Goal: Task Accomplishment & Management: Manage account settings

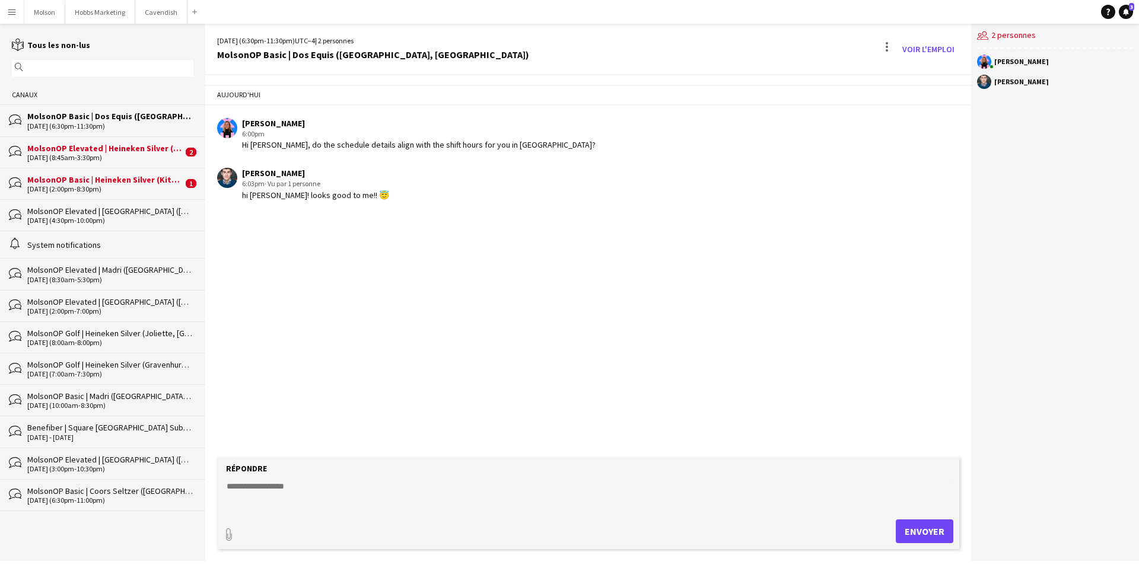
click at [140, 157] on div "09-28-2025 (8:45am-3:30pm)" at bounding box center [104, 158] width 155 height 8
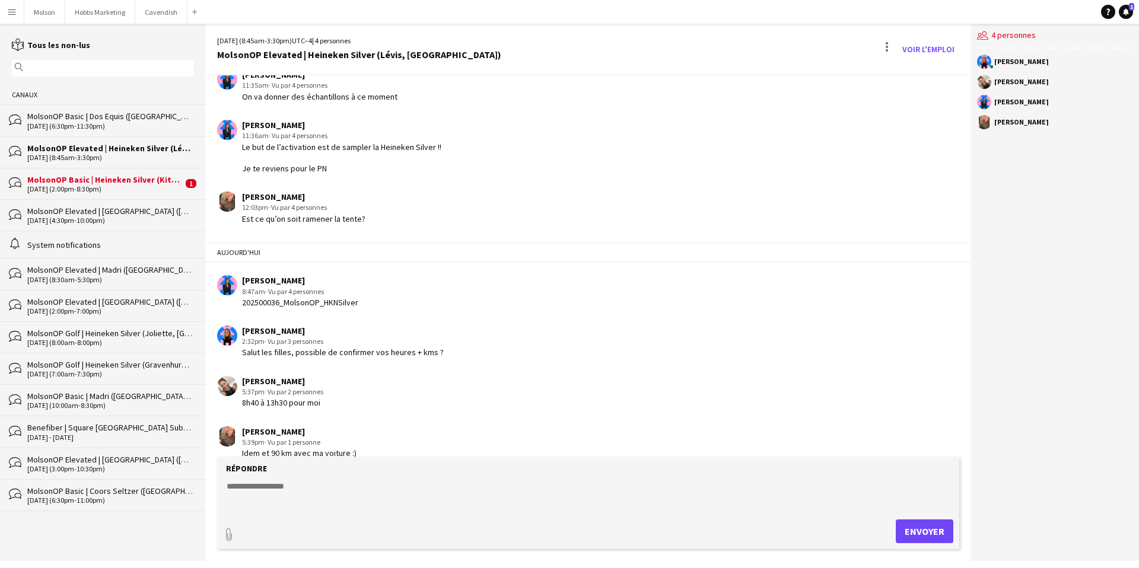
scroll to position [1502, 0]
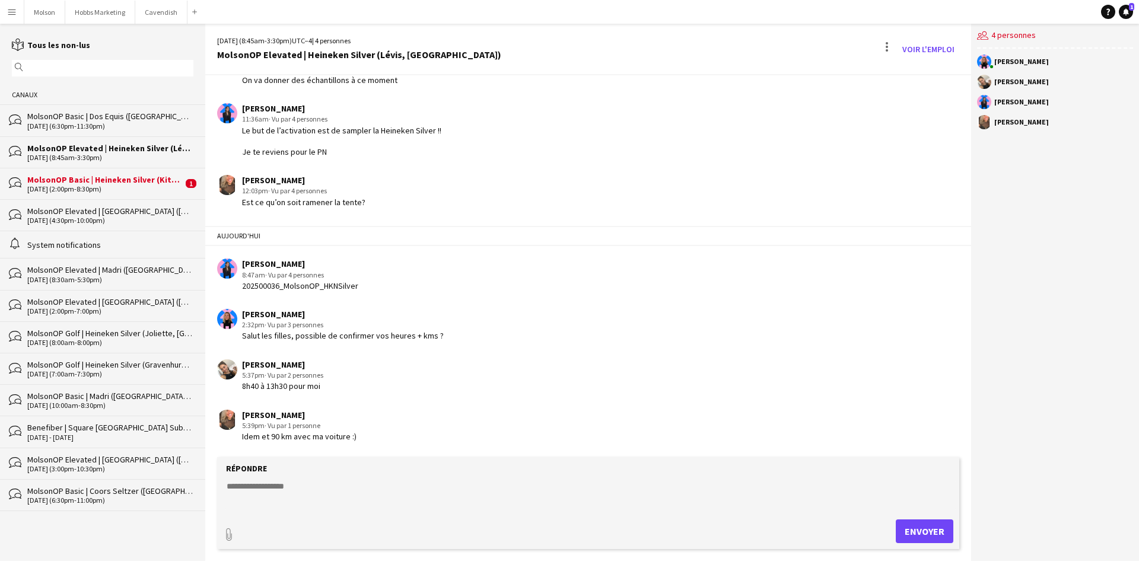
click at [304, 488] on textarea at bounding box center [590, 496] width 730 height 31
type textarea "**********"
click at [924, 529] on button "Envoyer" at bounding box center [925, 532] width 58 height 24
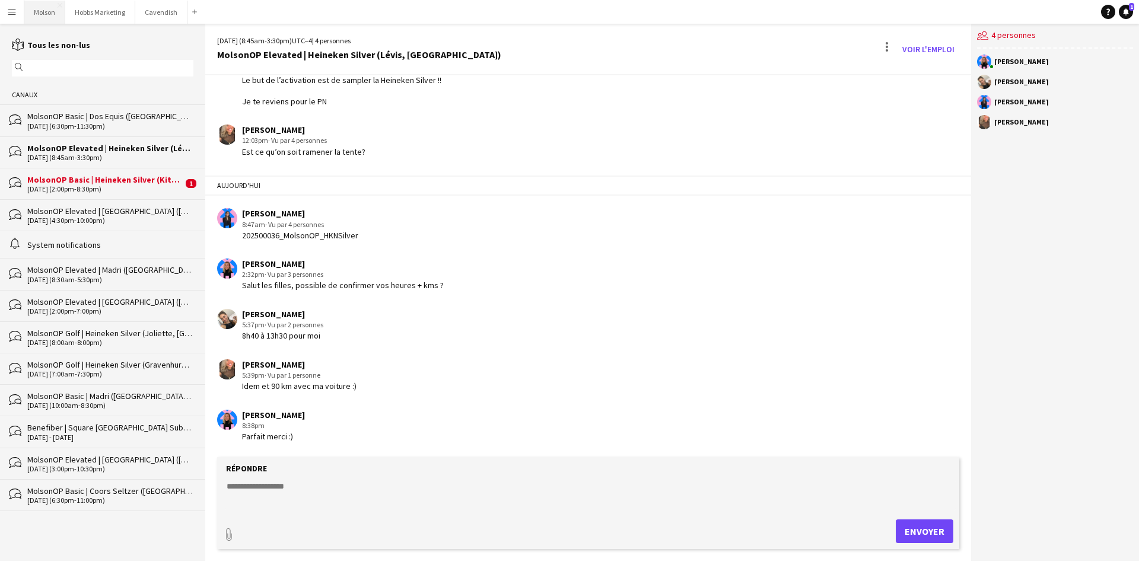
click at [39, 13] on button "Molson Fermer" at bounding box center [44, 12] width 41 height 23
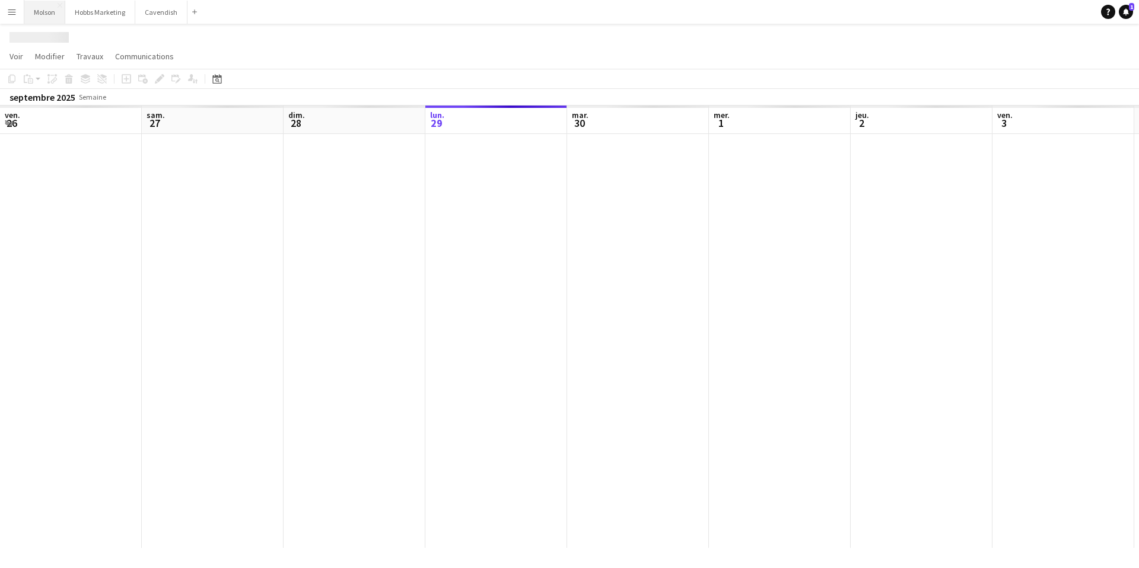
scroll to position [0, 284]
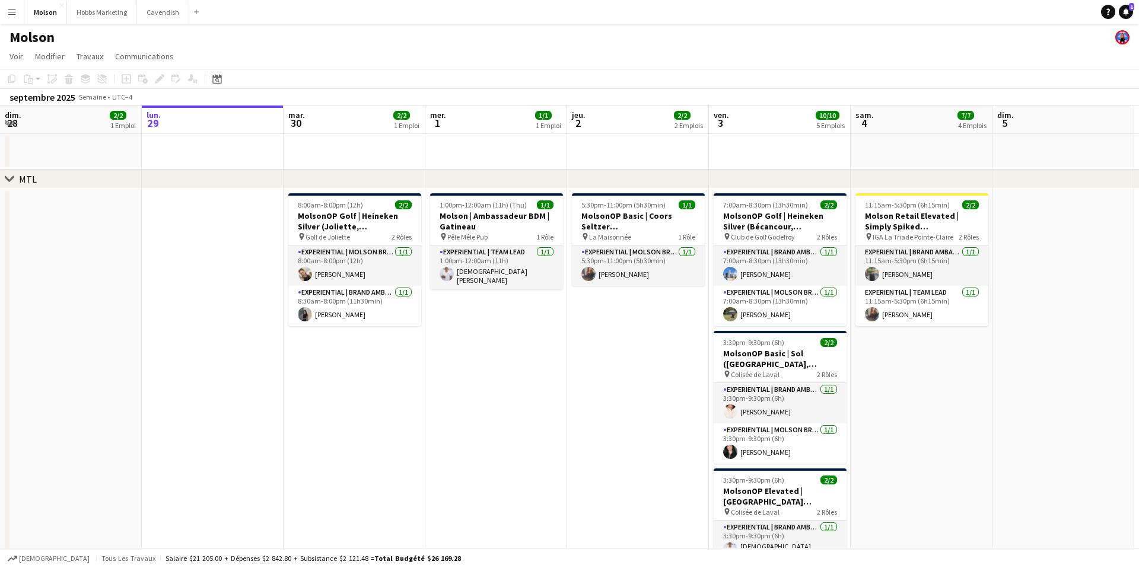
click at [128, 34] on div "Molson" at bounding box center [569, 35] width 1139 height 23
click at [98, 13] on button "Hobbs Marketing Fermer" at bounding box center [102, 12] width 70 height 23
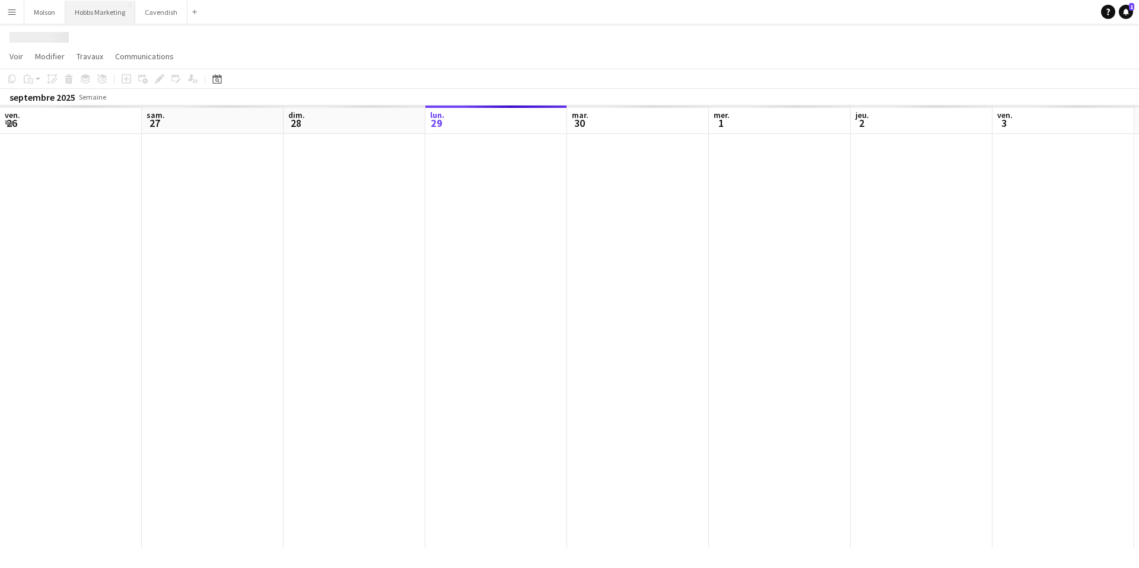
scroll to position [0, 284]
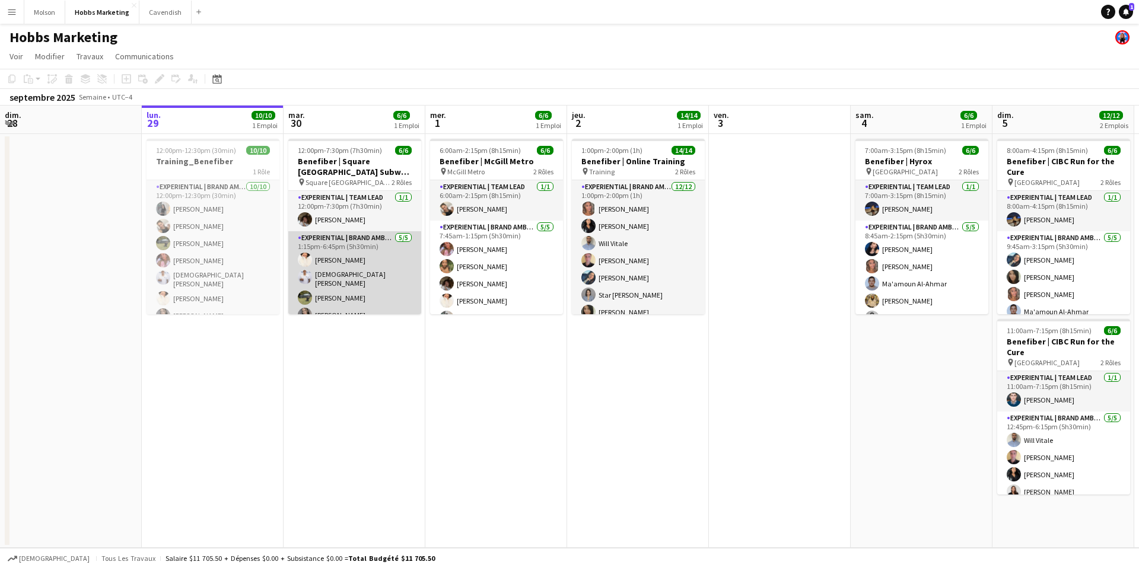
click at [368, 265] on app-card-role "Experiential | Brand Ambassador 5/5 1:15pm-6:45pm (5h30min) Chiara Guimond chri…" at bounding box center [354, 287] width 133 height 113
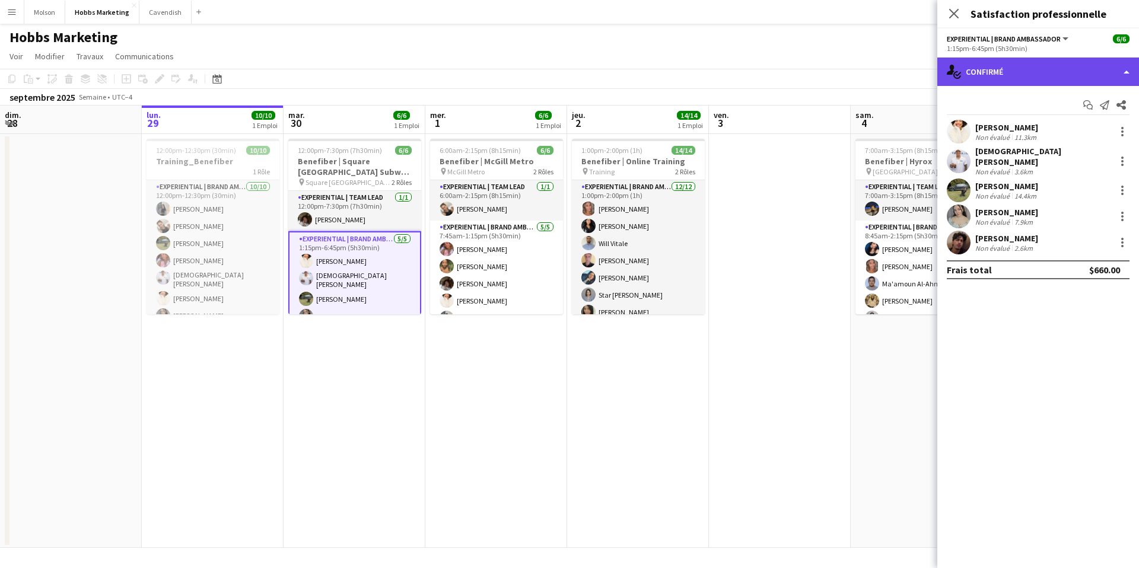
click at [1030, 64] on div "single-neutral-actions-check-2 Confirmé" at bounding box center [1038, 72] width 202 height 28
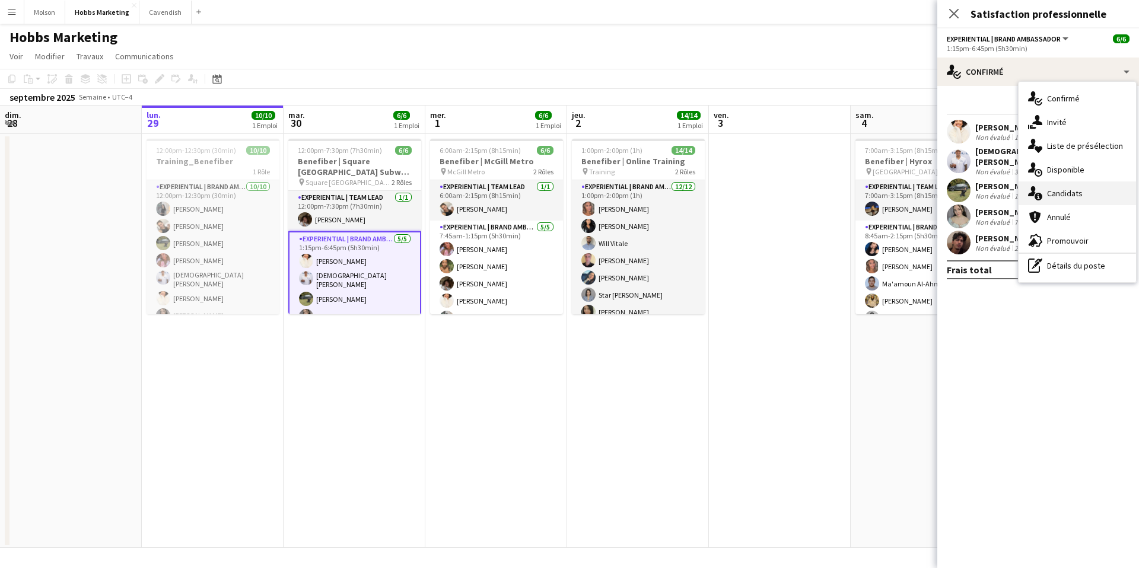
click at [1070, 189] on span "Candidats" at bounding box center [1065, 193] width 36 height 11
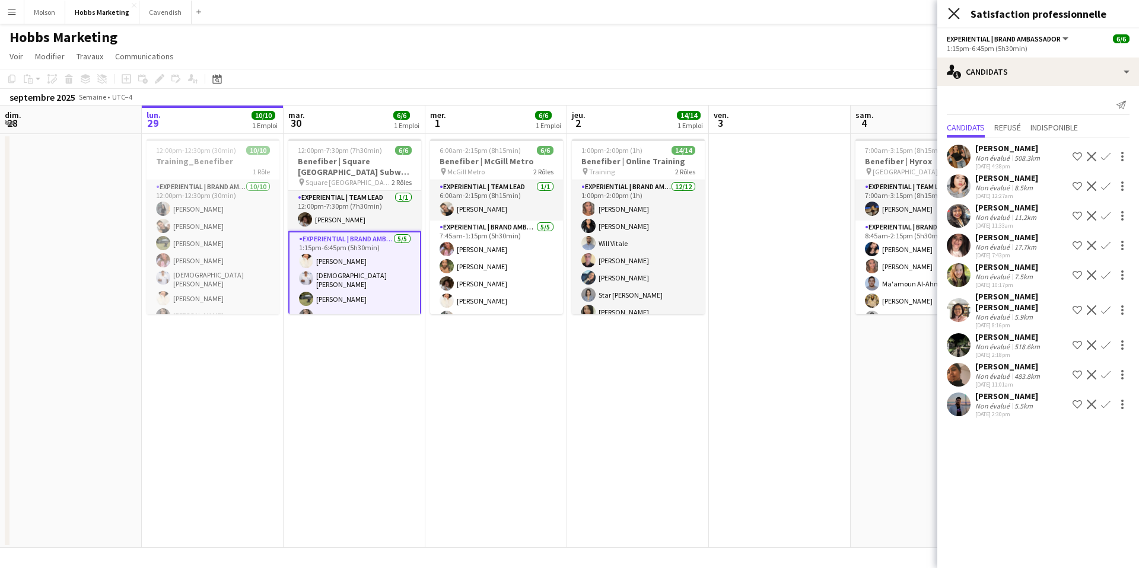
click at [955, 14] on icon at bounding box center [953, 13] width 11 height 11
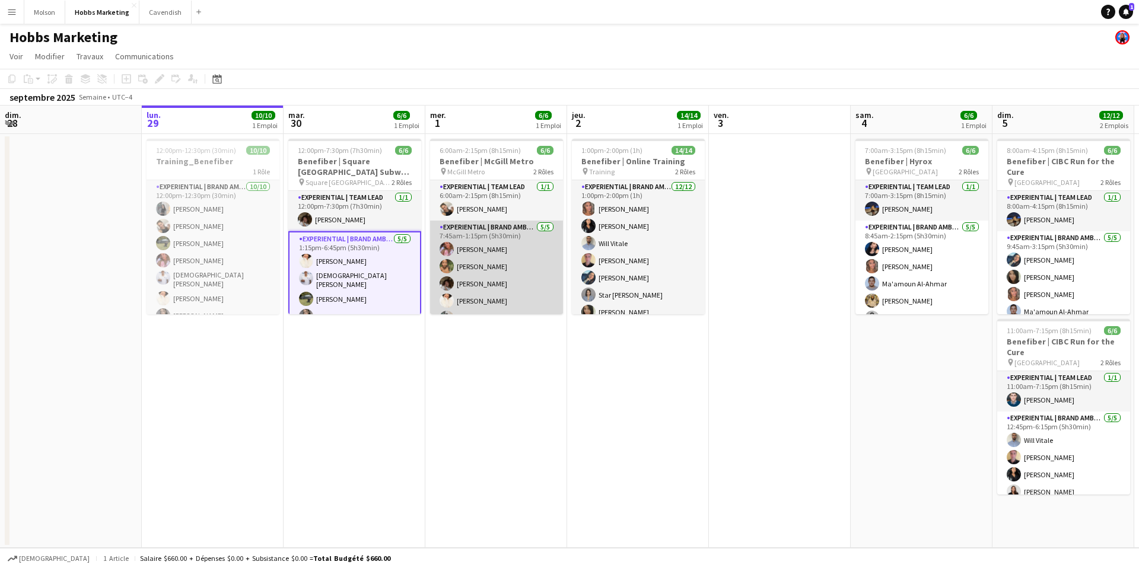
click at [485, 265] on app-card-role "Experiential | Brand Ambassador 5/5 7:45am-1:15pm (5h30min) Yasmine Hammoudi Ma…" at bounding box center [496, 275] width 133 height 109
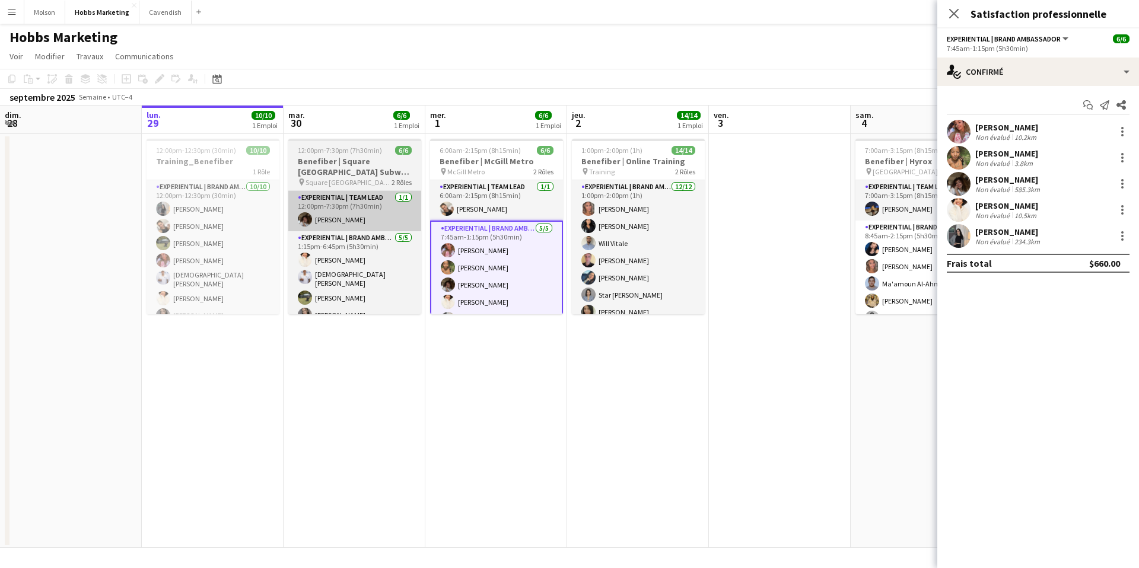
click at [357, 217] on app-card-role "Experiential | Team Lead 1/1 12:00pm-7:30pm (7h30min) Megan Ouellet" at bounding box center [354, 211] width 133 height 40
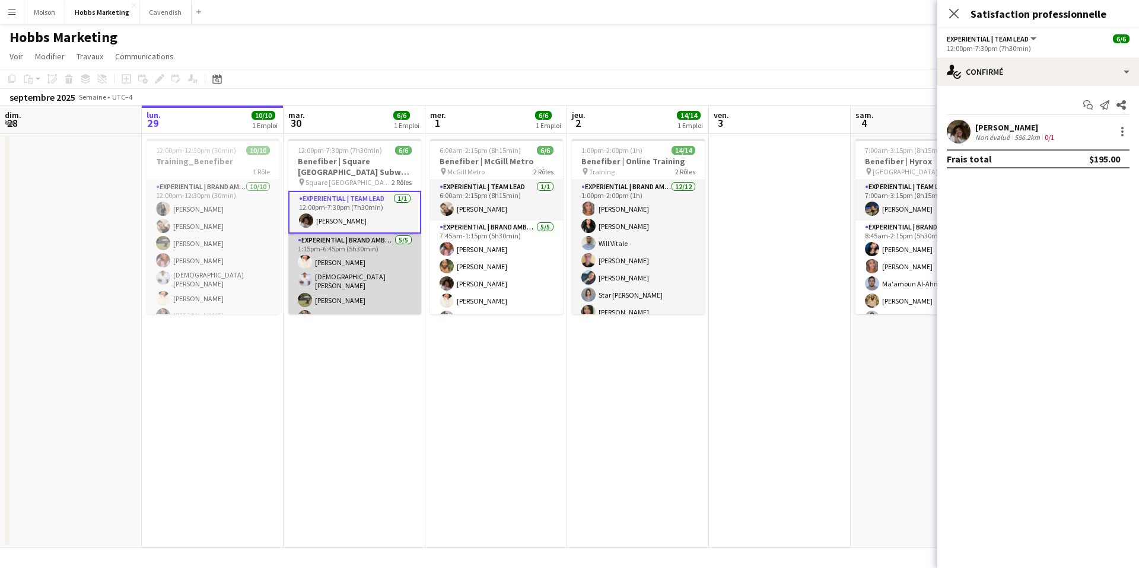
click at [382, 266] on app-card-role "Experiential | Brand Ambassador 5/5 1:15pm-6:45pm (5h30min) Chiara Guimond chri…" at bounding box center [354, 290] width 133 height 113
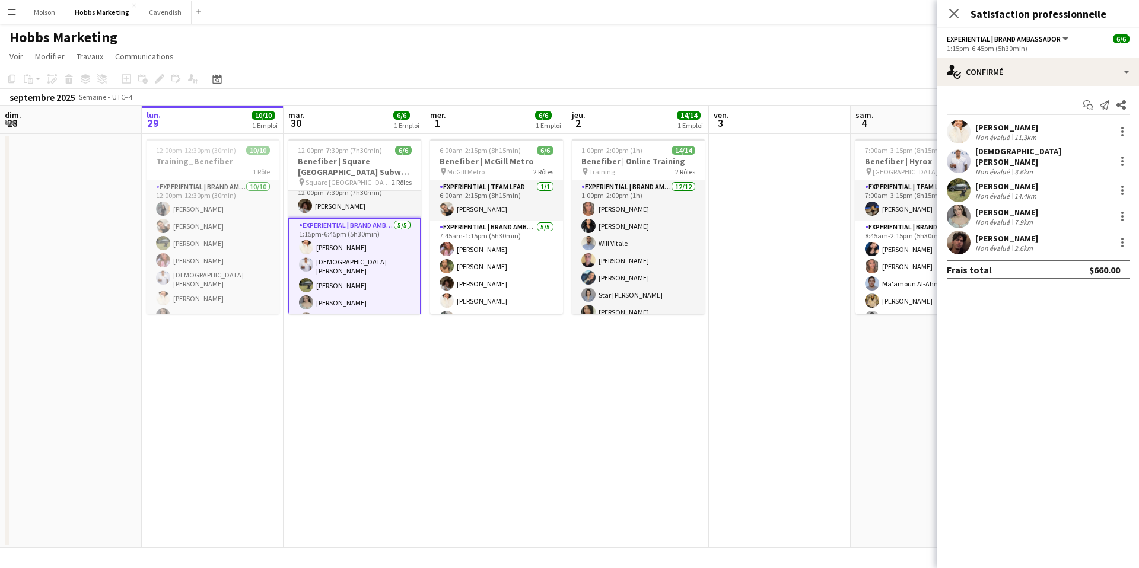
scroll to position [0, 0]
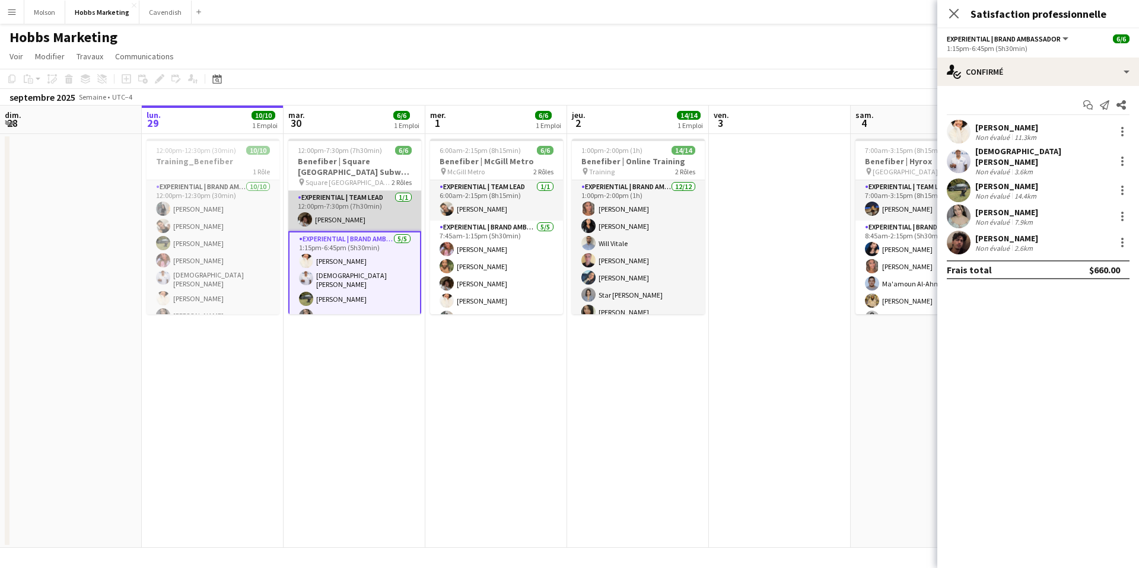
click at [367, 223] on app-card-role "Experiential | Team Lead 1/1 12:00pm-7:30pm (7h30min) Megan Ouellet" at bounding box center [354, 211] width 133 height 40
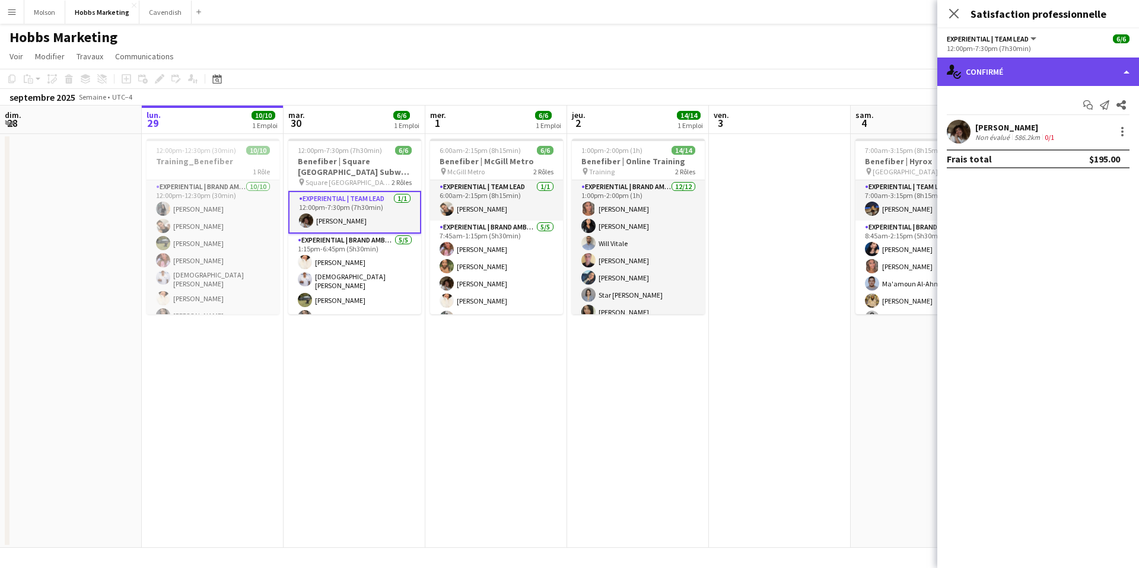
click at [1017, 66] on div "single-neutral-actions-check-2 Confirmé" at bounding box center [1038, 72] width 202 height 28
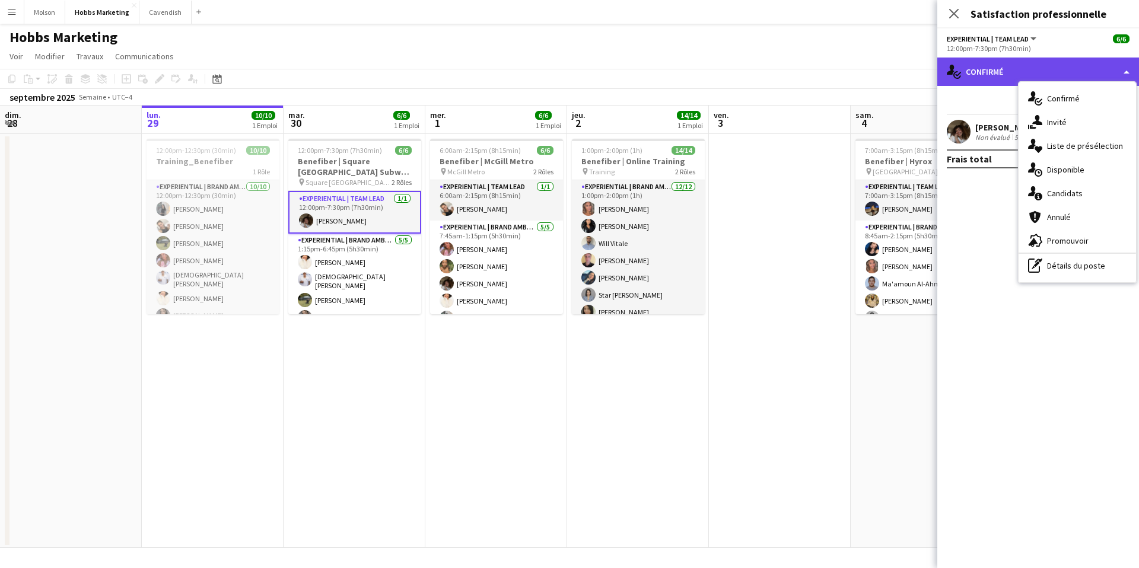
click at [1006, 69] on div "single-neutral-actions-check-2 Confirmé" at bounding box center [1038, 72] width 202 height 28
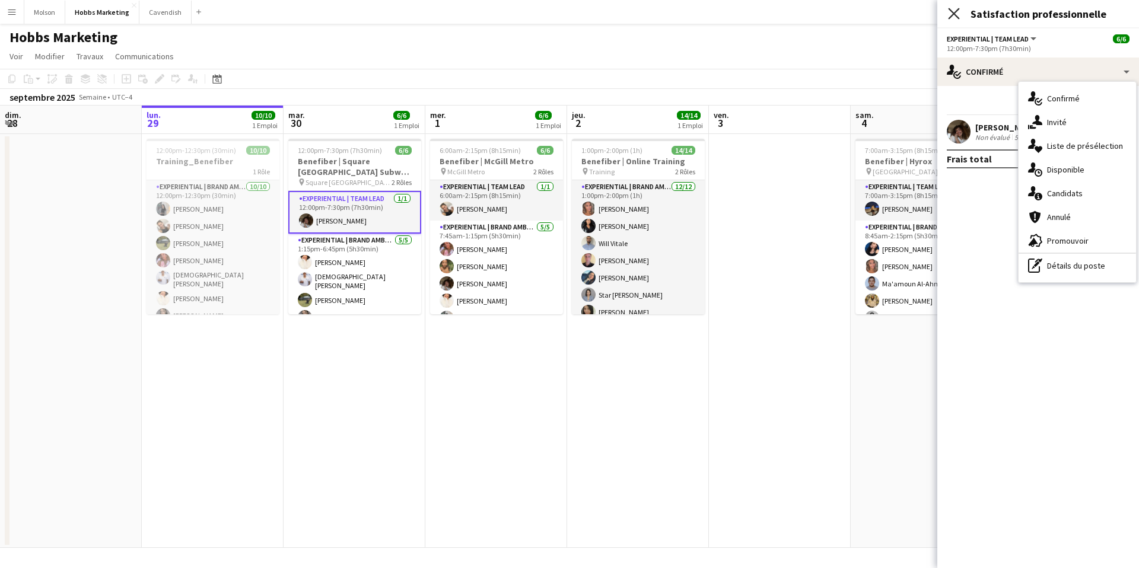
click at [955, 12] on icon at bounding box center [953, 13] width 11 height 11
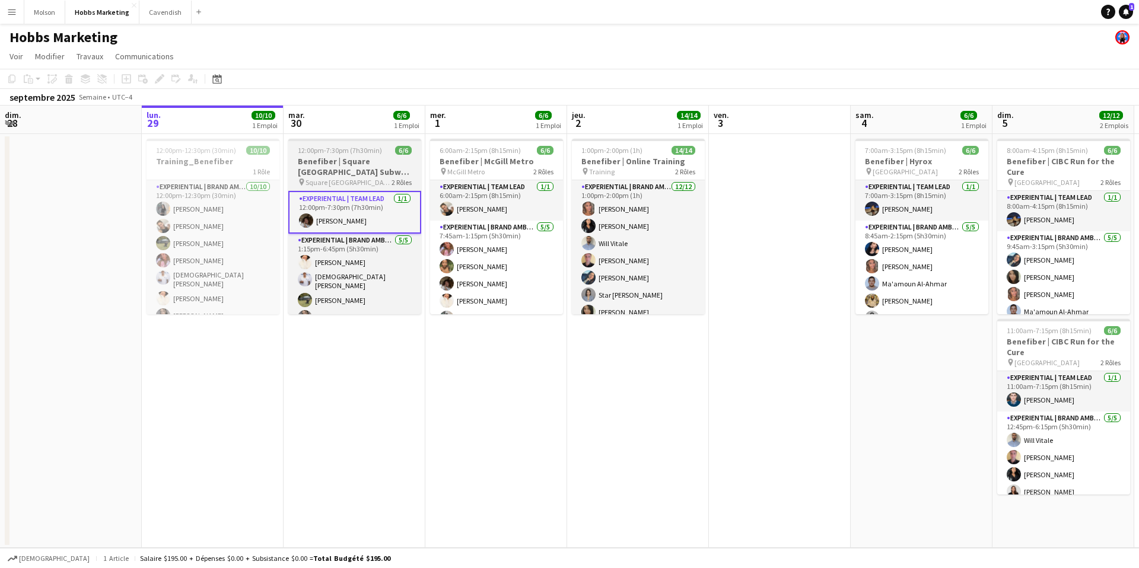
click at [412, 149] on div "12:00pm-7:30pm (7h30min) 6/6" at bounding box center [354, 150] width 133 height 9
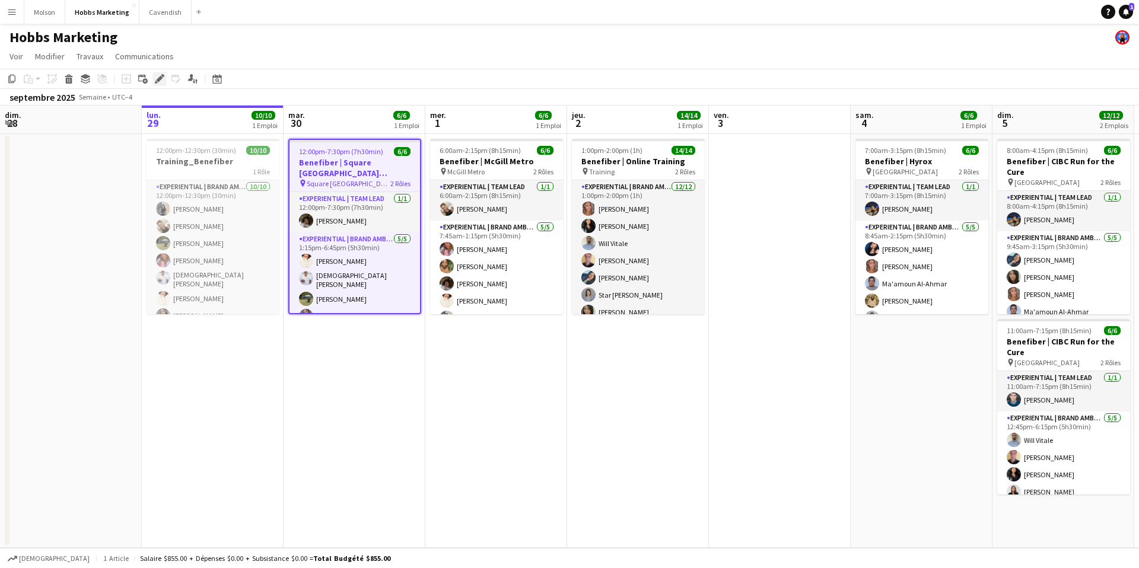
click at [157, 78] on icon "Modifier" at bounding box center [159, 78] width 9 height 9
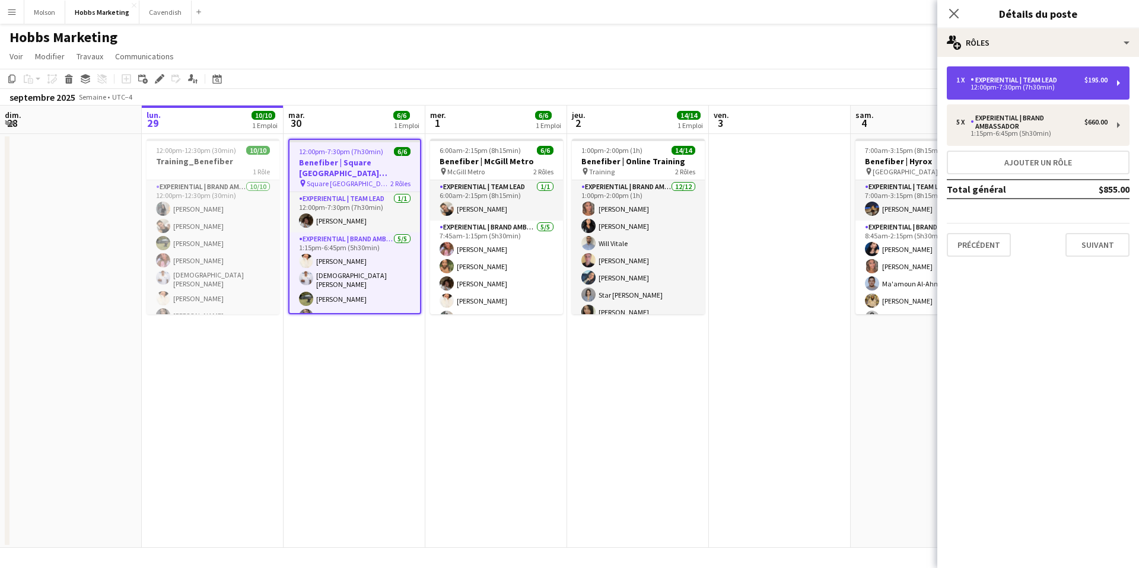
click at [1044, 85] on div "12:00pm-7:30pm (7h30min)" at bounding box center [1031, 87] width 151 height 6
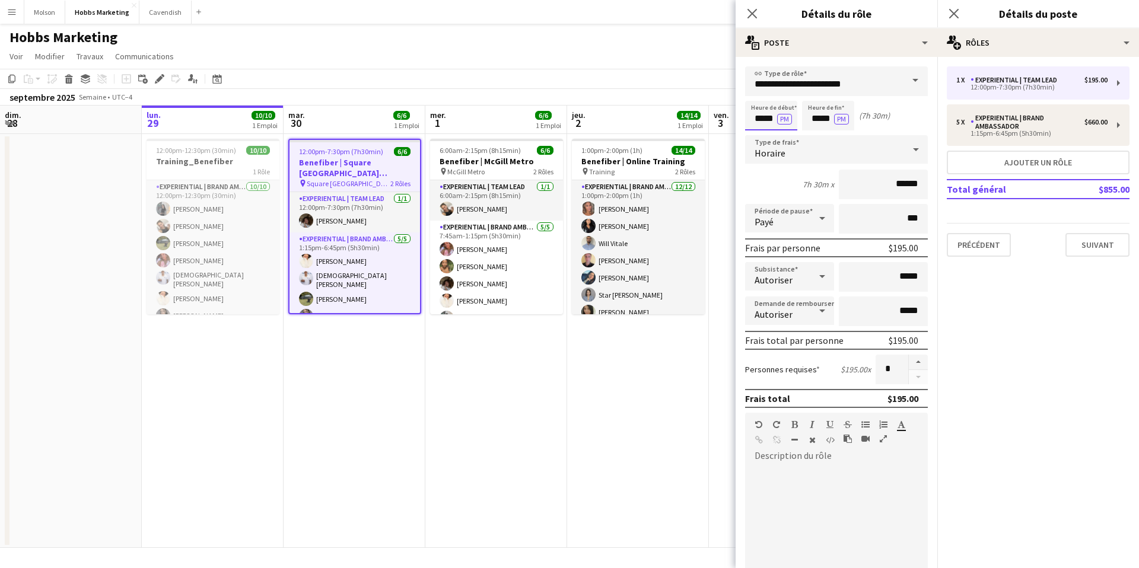
click at [765, 123] on input "*****" at bounding box center [771, 116] width 52 height 30
click at [760, 136] on div at bounding box center [759, 137] width 24 height 12
click at [759, 94] on div at bounding box center [759, 95] width 24 height 12
click at [760, 136] on div at bounding box center [759, 137] width 24 height 12
type input "*****"
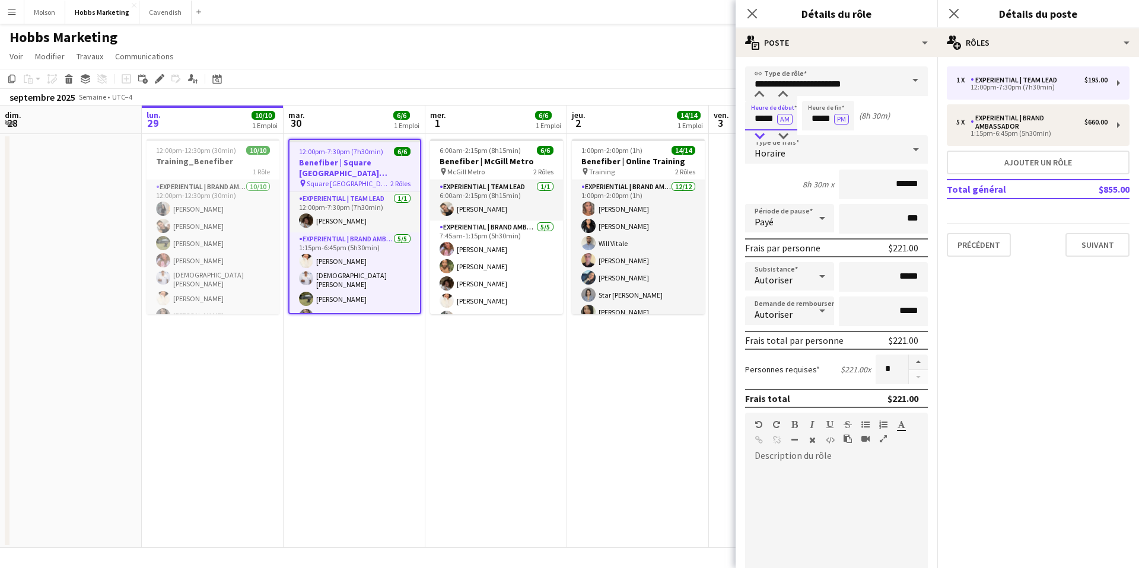
click at [760, 136] on div at bounding box center [759, 137] width 24 height 12
drag, startPoint x: 754, startPoint y: 120, endPoint x: 773, endPoint y: 120, distance: 19.0
click at [774, 120] on input "*****" at bounding box center [771, 116] width 52 height 30
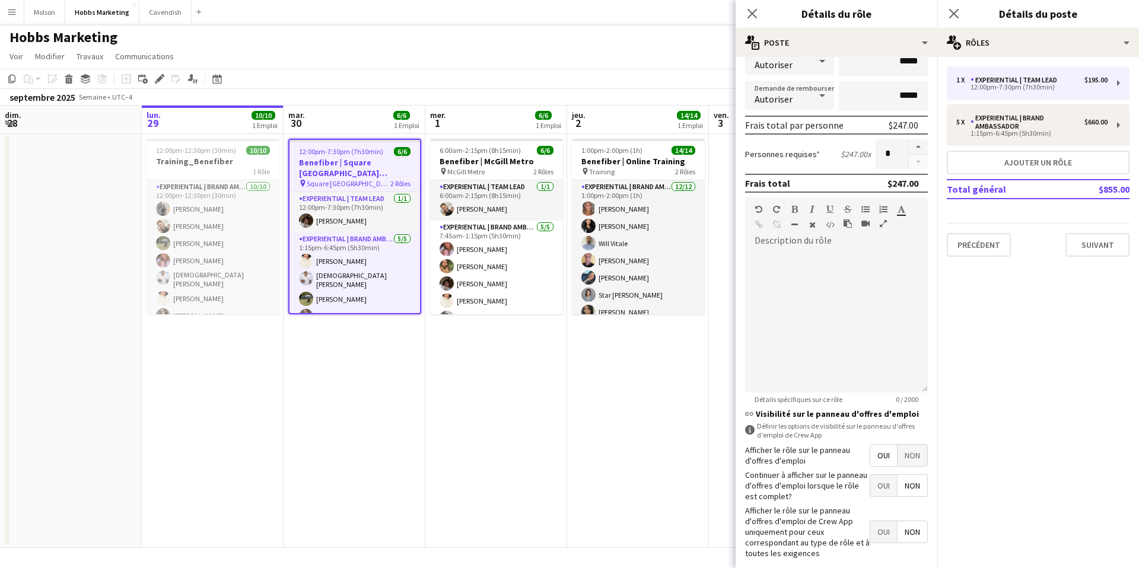
scroll to position [273, 0]
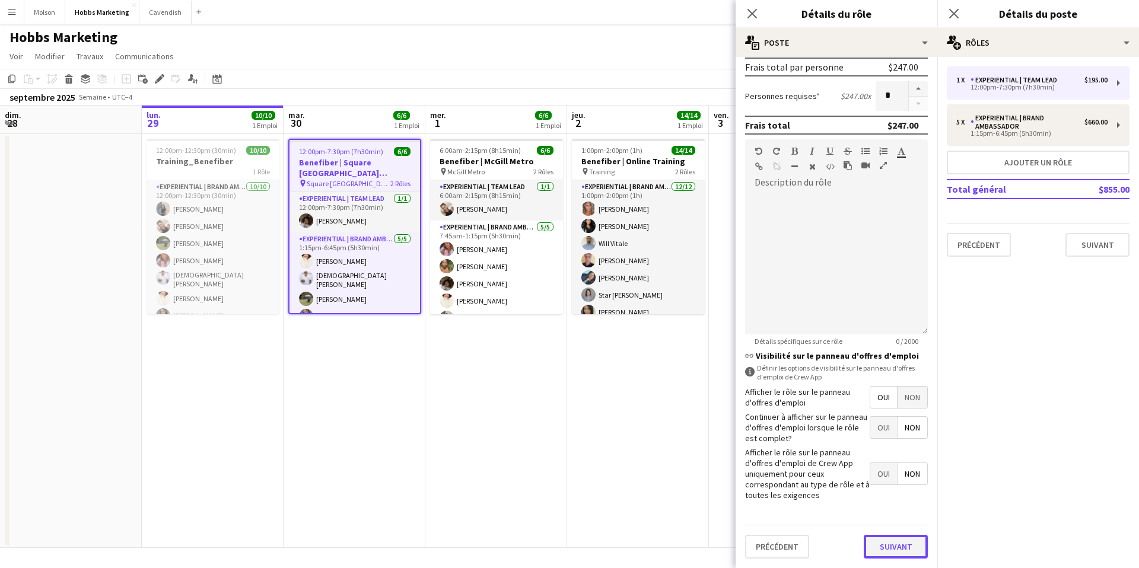
click at [900, 552] on button "Suivant" at bounding box center [896, 547] width 64 height 24
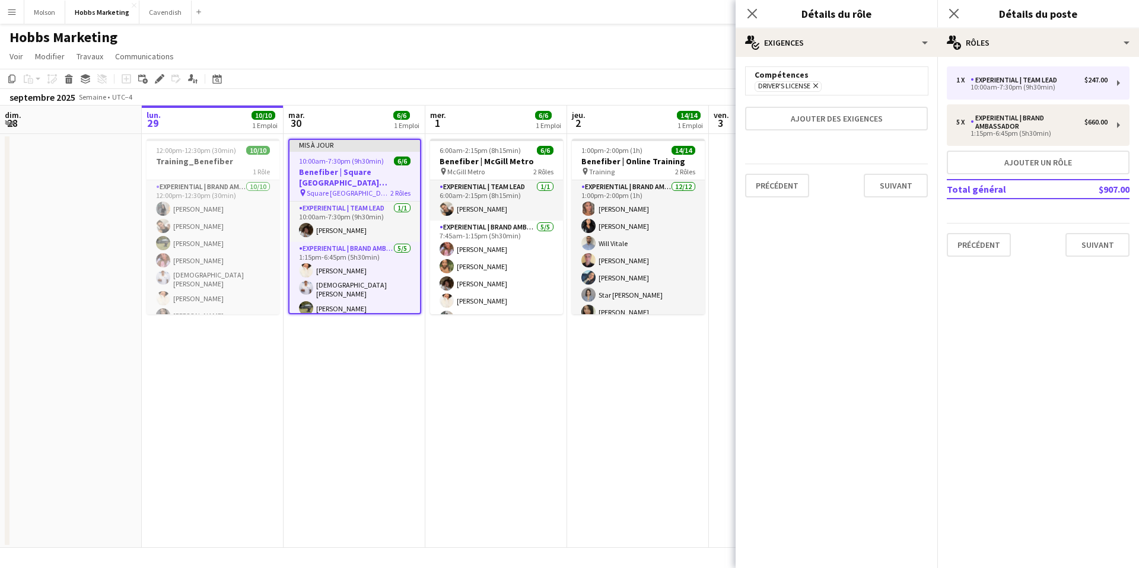
scroll to position [0, 0]
click at [899, 183] on button "Suivant" at bounding box center [896, 186] width 64 height 24
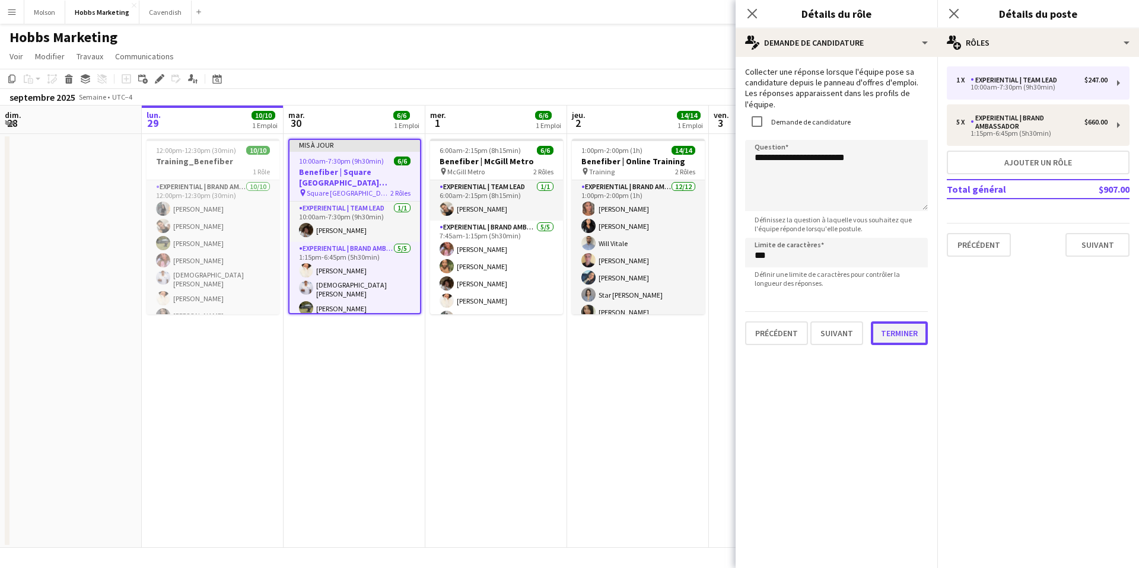
click at [906, 322] on button "Terminer" at bounding box center [899, 334] width 57 height 24
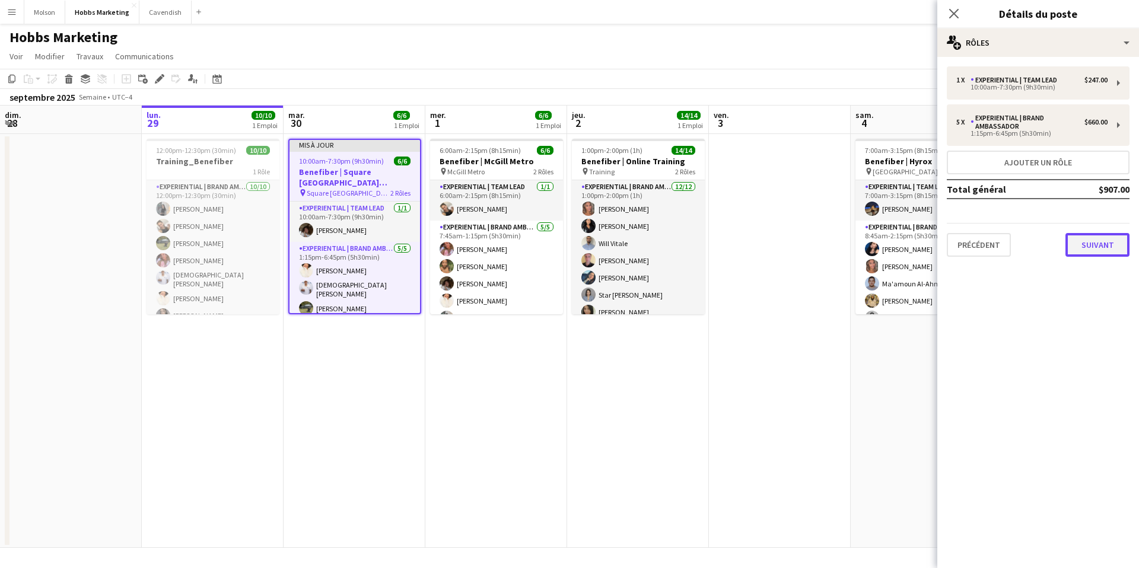
click at [1097, 241] on button "Suivant" at bounding box center [1097, 245] width 64 height 24
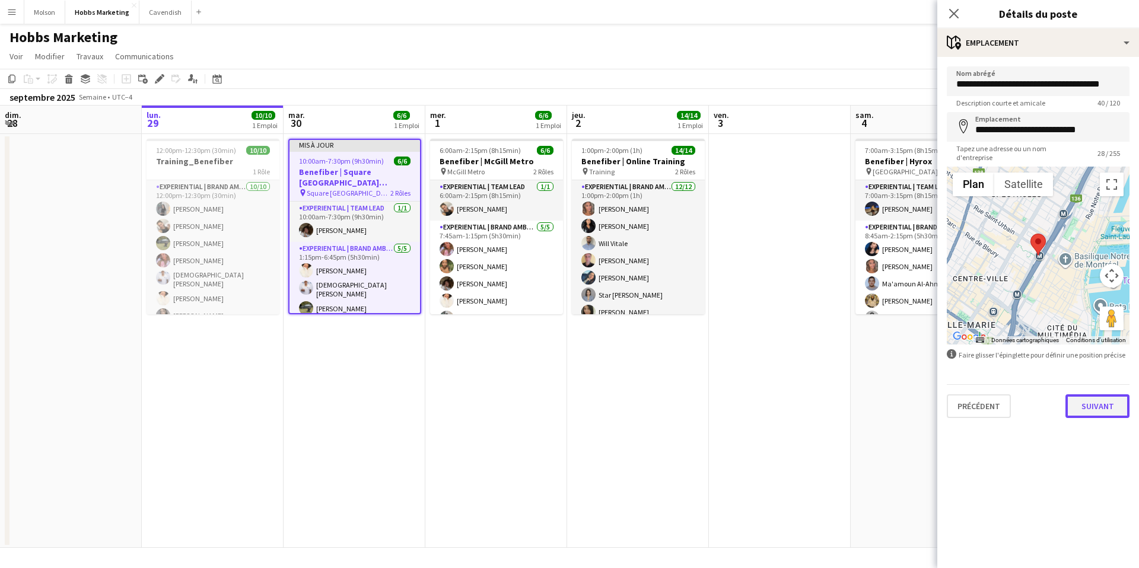
click at [1105, 409] on button "Suivant" at bounding box center [1097, 407] width 64 height 24
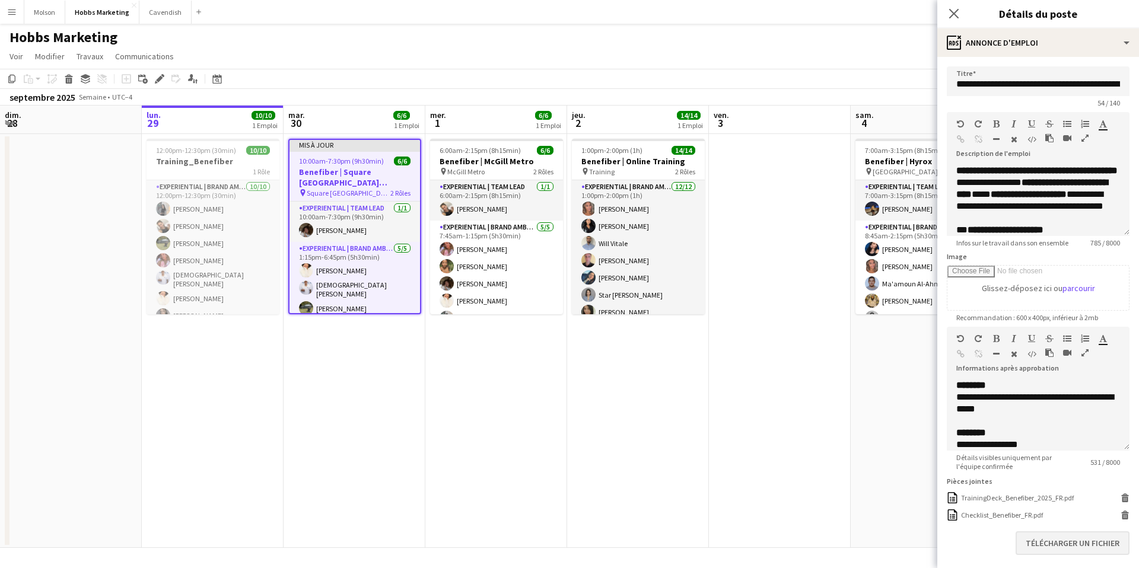
scroll to position [54, 0]
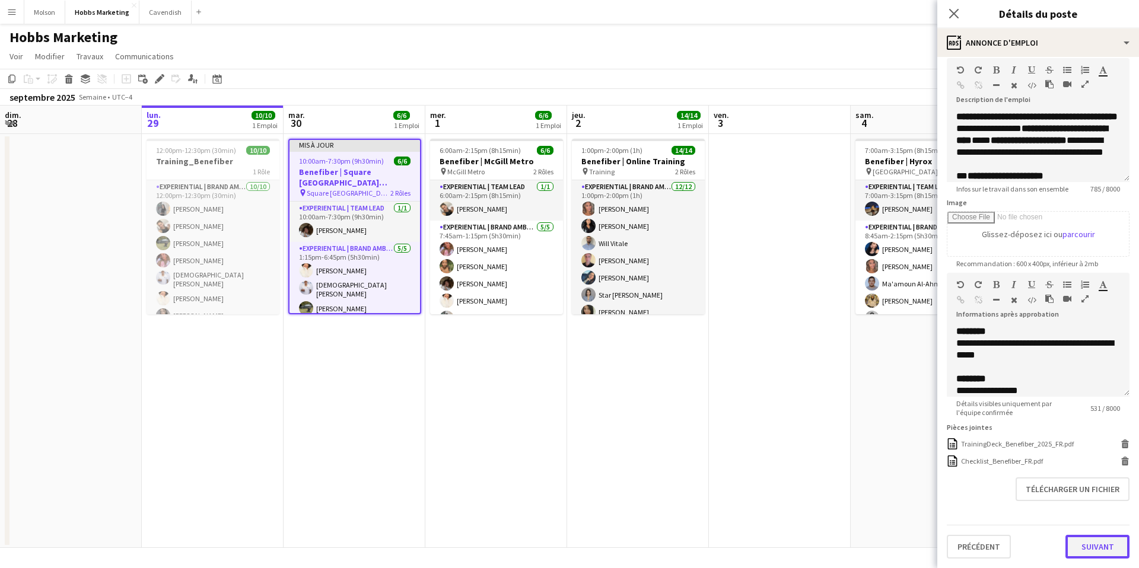
click at [1092, 546] on button "Suivant" at bounding box center [1097, 547] width 64 height 24
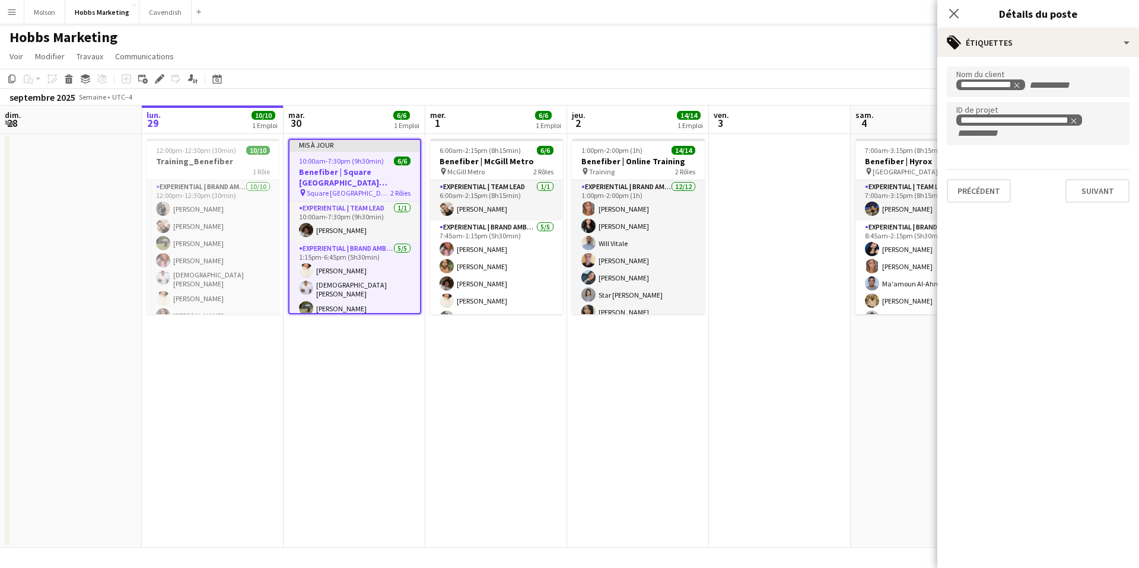
scroll to position [0, 0]
click at [1086, 188] on button "Suivant" at bounding box center [1097, 191] width 64 height 24
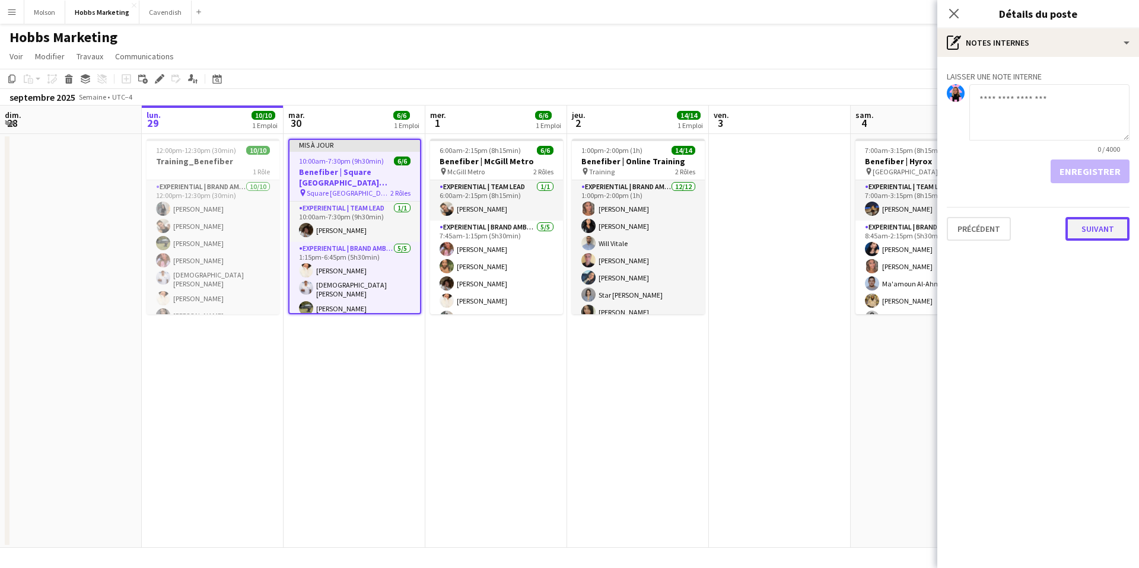
click at [1093, 231] on button "Suivant" at bounding box center [1097, 229] width 64 height 24
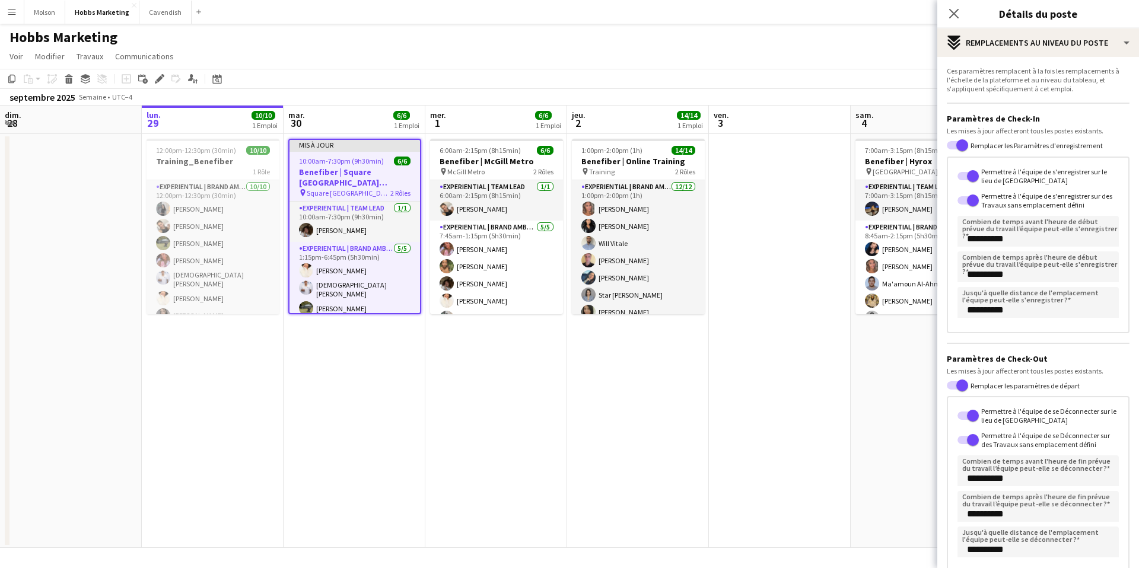
scroll to position [72, 0]
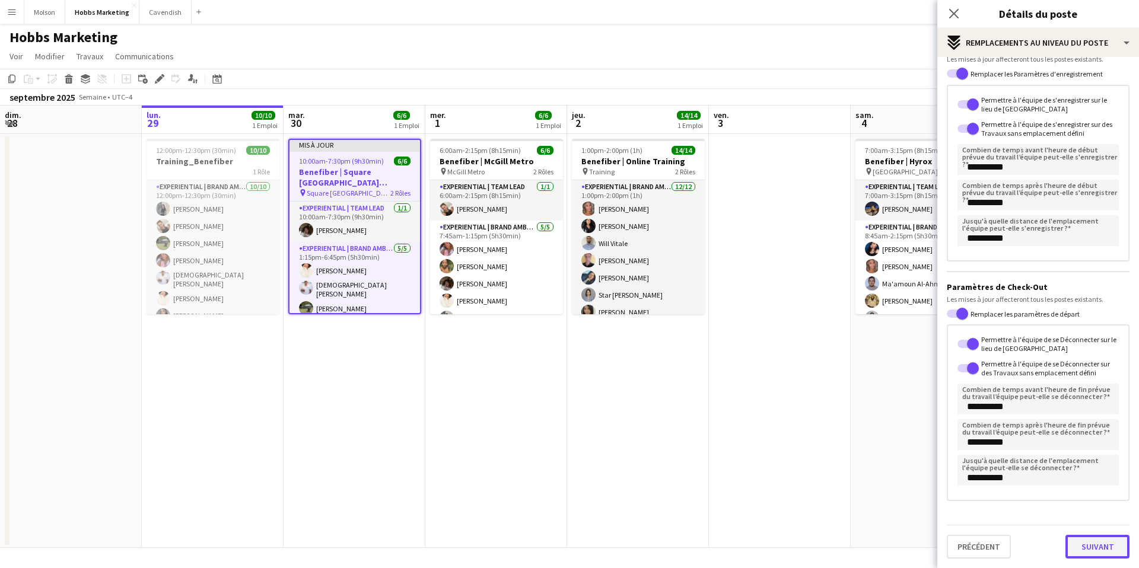
click at [1102, 551] on button "Suivant" at bounding box center [1097, 547] width 64 height 24
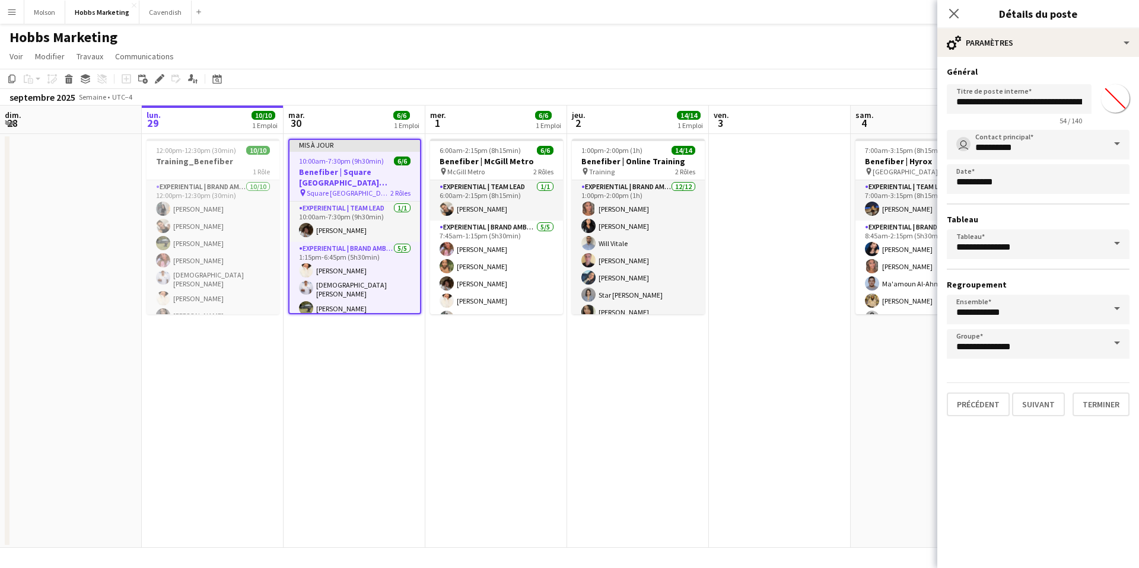
scroll to position [0, 0]
click at [1105, 400] on button "Terminer" at bounding box center [1101, 405] width 57 height 24
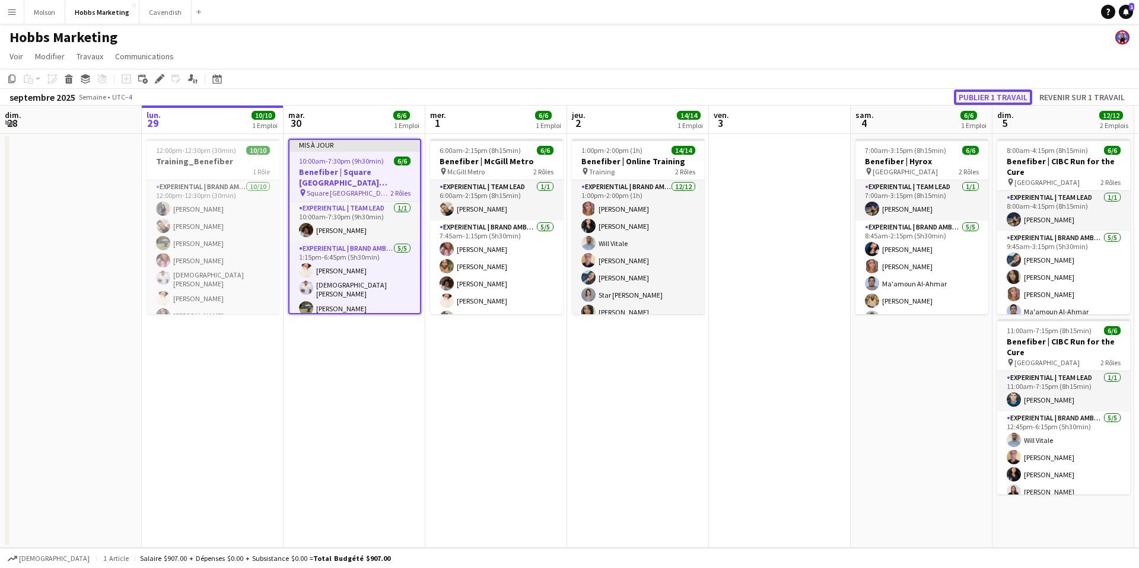
click at [982, 96] on button "Publier 1 travail" at bounding box center [993, 97] width 78 height 15
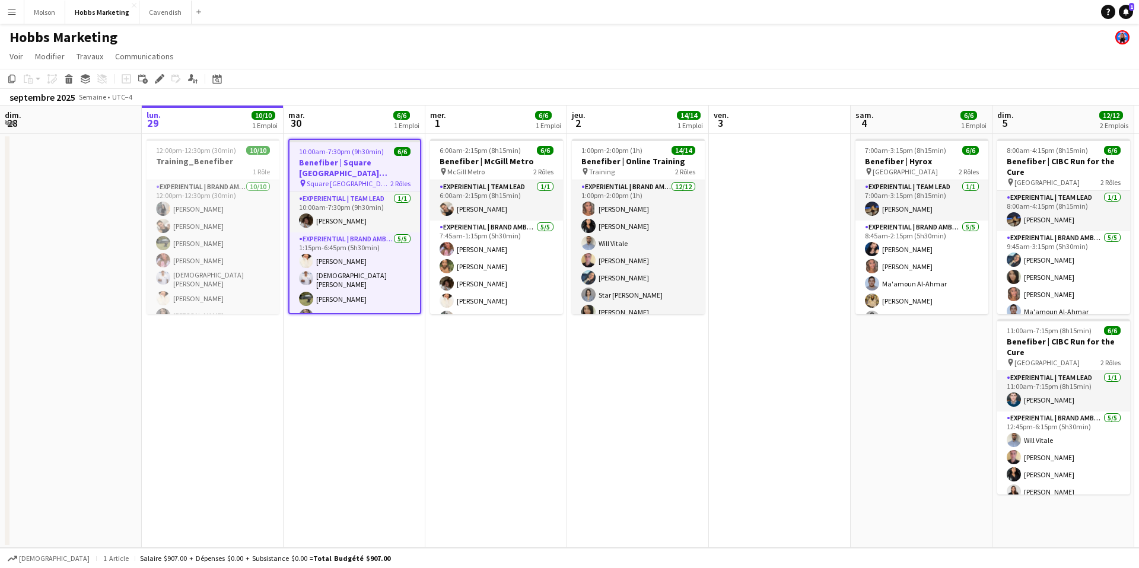
scroll to position [0, 284]
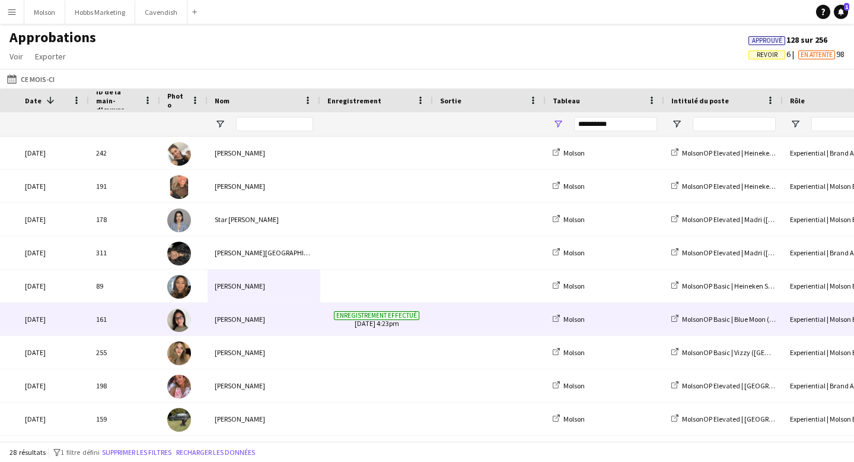
scroll to position [0, 139]
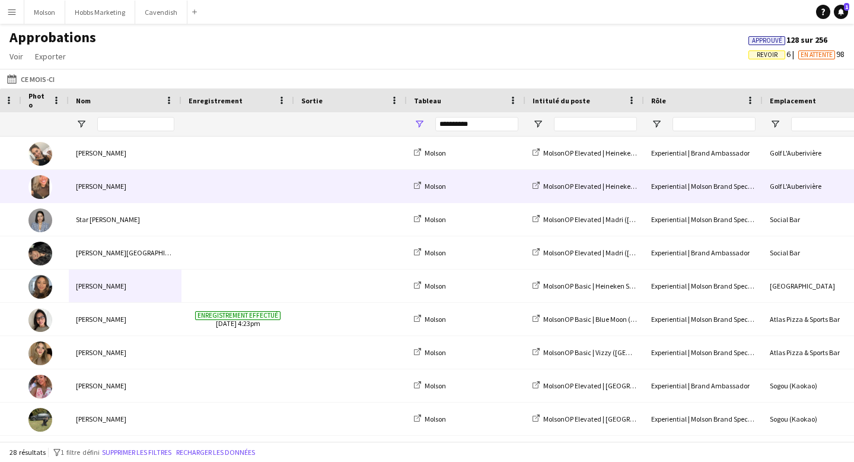
drag, startPoint x: 385, startPoint y: 202, endPoint x: 395, endPoint y: 199, distance: 9.9
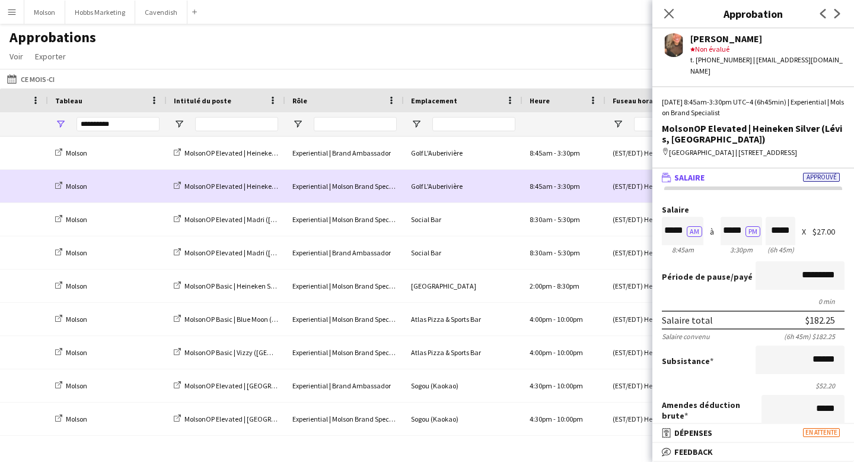
scroll to position [0, 507]
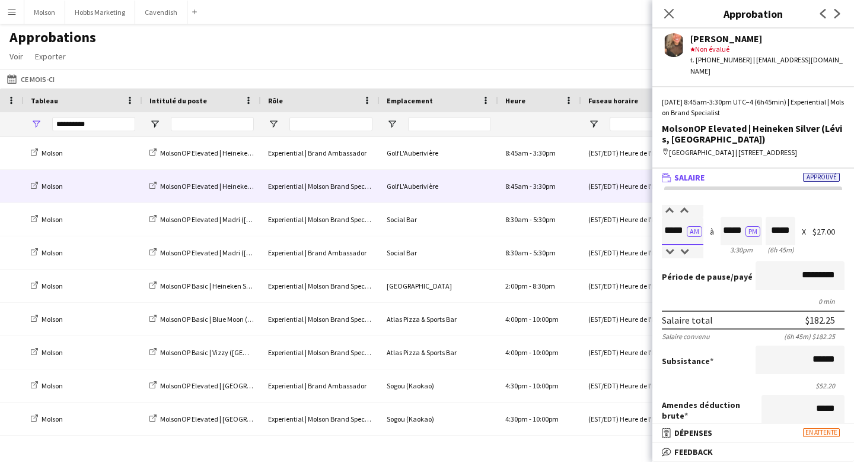
drag, startPoint x: 669, startPoint y: 233, endPoint x: 683, endPoint y: 233, distance: 13.6
click at [683, 233] on input "*****" at bounding box center [683, 231] width 42 height 28
click at [721, 255] on div "Salaire ***** AM 8:45am à ***** PM 3:30pm ***** (6h 45m) X $27.00" at bounding box center [753, 230] width 183 height 51
drag, startPoint x: 673, startPoint y: 252, endPoint x: 694, endPoint y: 252, distance: 20.8
click at [694, 252] on div "8:45am" at bounding box center [683, 249] width 42 height 9
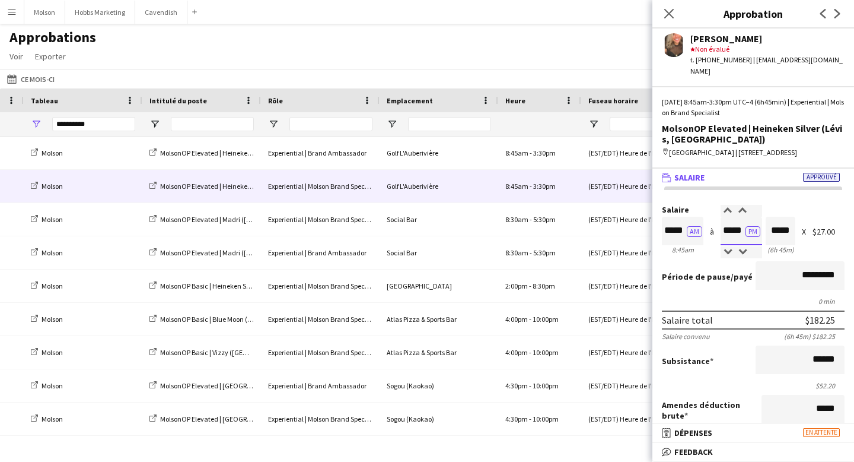
click at [727, 230] on input "*****" at bounding box center [742, 231] width 42 height 28
click at [726, 244] on input "*****" at bounding box center [742, 231] width 42 height 28
type input "*****"
click at [726, 249] on div at bounding box center [728, 252] width 15 height 12
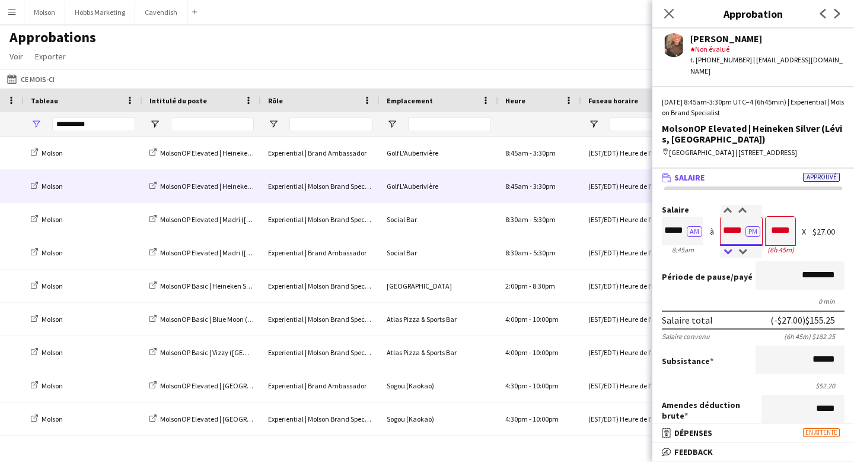
type input "*****"
click at [726, 249] on div at bounding box center [728, 252] width 15 height 12
click at [737, 263] on div "Période de pause /payé *********" at bounding box center [753, 276] width 183 height 31
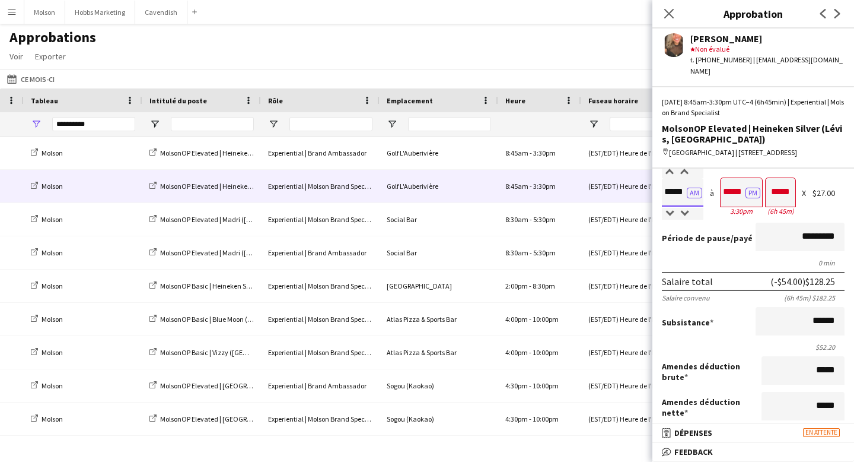
click at [675, 195] on input "*****" at bounding box center [683, 192] width 42 height 28
drag, startPoint x: 668, startPoint y: 195, endPoint x: 683, endPoint y: 195, distance: 14.8
click at [683, 195] on input "*****" at bounding box center [683, 192] width 42 height 28
click at [718, 224] on div "Période de pause /payé *********" at bounding box center [753, 237] width 183 height 31
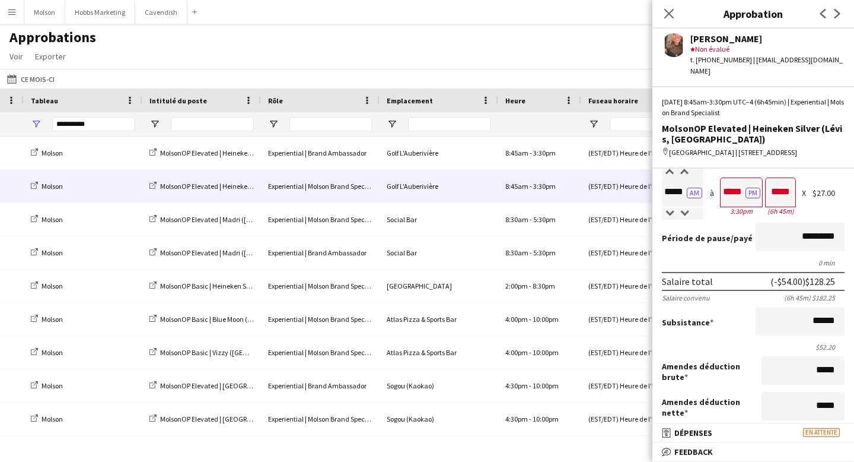
scroll to position [0, 0]
click at [800, 215] on div "Salaire ***** AM 8:45am à ***** PM 3:30pm ***** (6h 45m) X $27.00" at bounding box center [753, 192] width 183 height 51
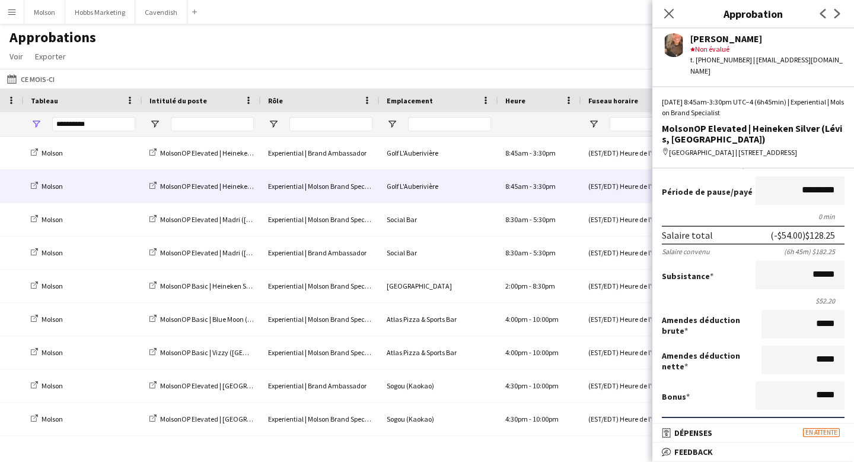
scroll to position [87, 0]
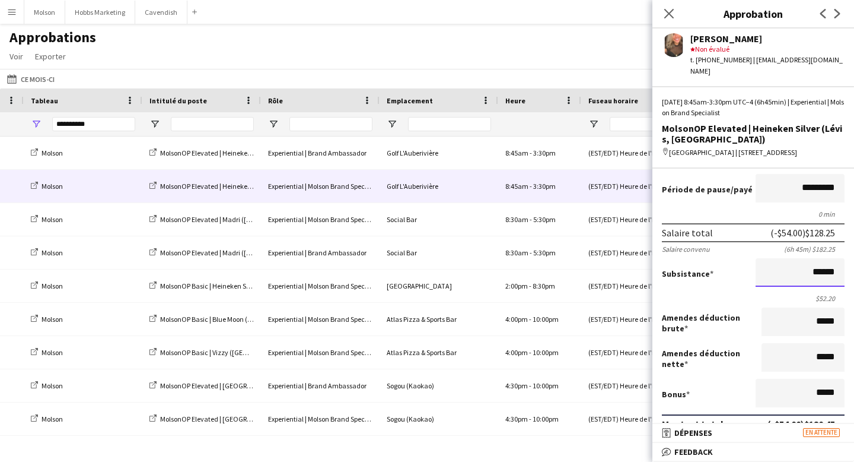
drag, startPoint x: 813, startPoint y: 273, endPoint x: 839, endPoint y: 272, distance: 26.7
click at [839, 272] on input "******" at bounding box center [800, 272] width 89 height 28
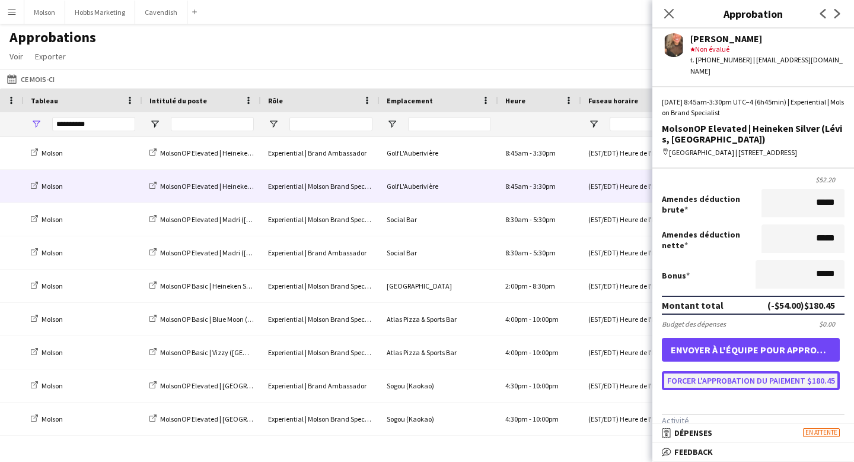
scroll to position [0, 0]
click at [762, 381] on button "Forcer l'approbation du paiement $180.45" at bounding box center [751, 380] width 178 height 19
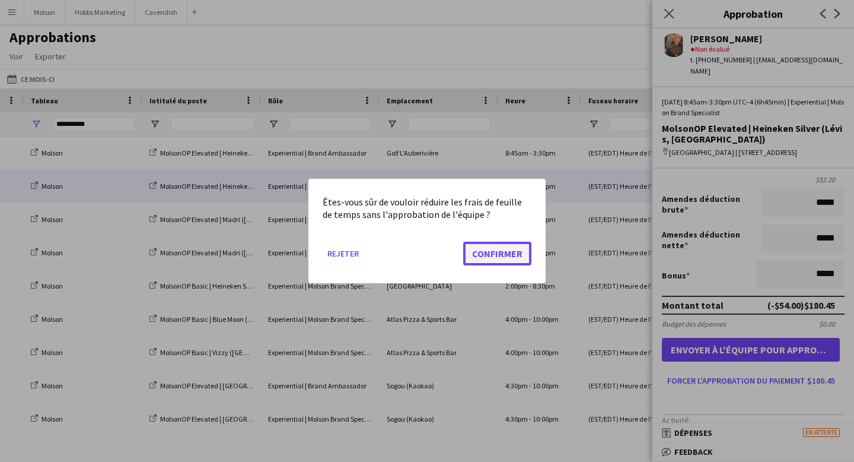
click at [510, 253] on button "Confirmer" at bounding box center [497, 253] width 68 height 24
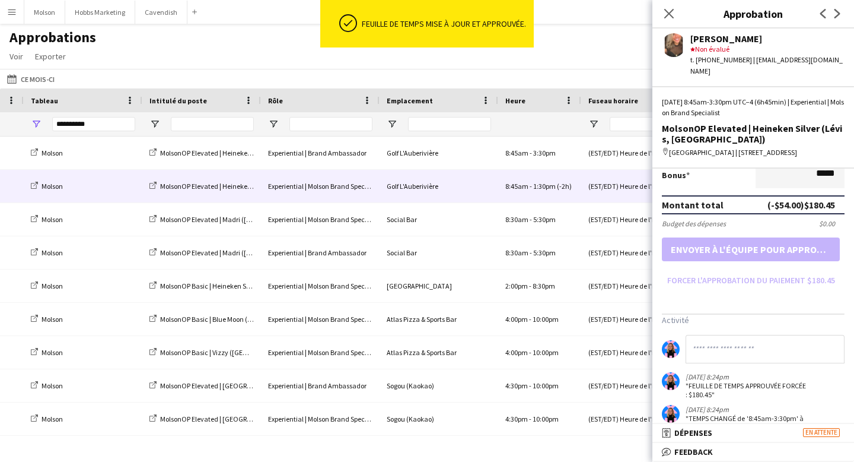
scroll to position [339, 0]
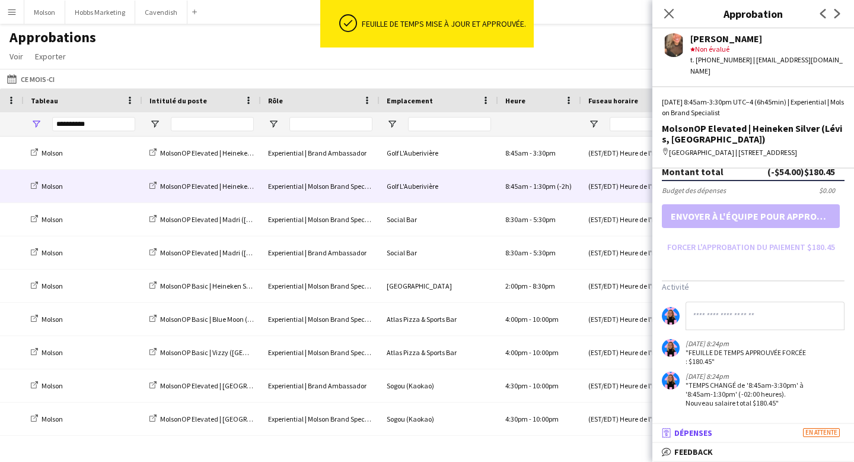
click at [716, 432] on mat-panel-title "receipt Dépenses En attente" at bounding box center [751, 432] width 197 height 11
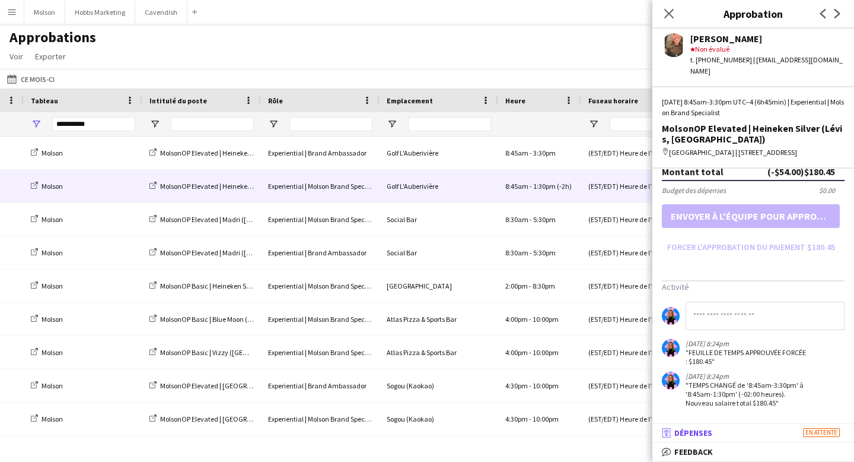
scroll to position [4, 0]
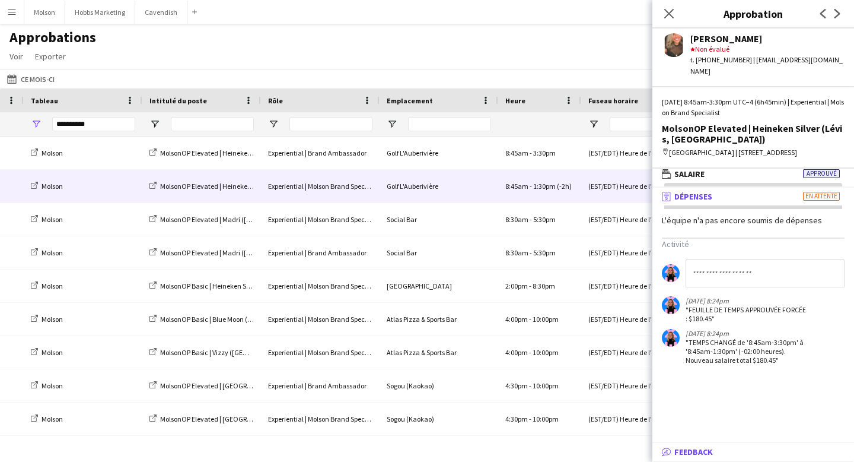
click at [709, 451] on span "Feedback" at bounding box center [694, 451] width 39 height 11
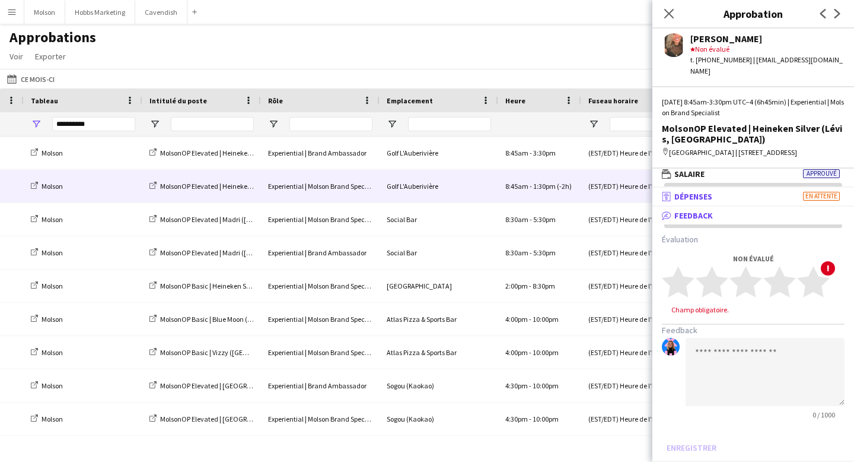
click at [691, 199] on span "Dépenses" at bounding box center [694, 196] width 38 height 11
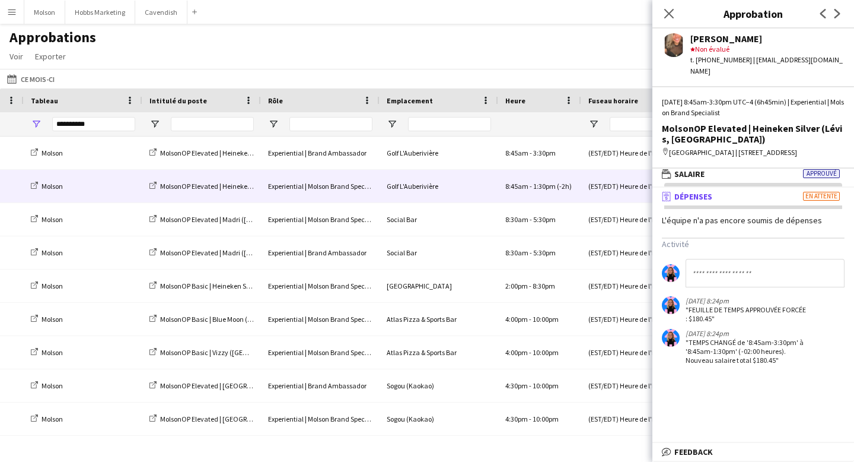
click at [691, 199] on span "Dépenses" at bounding box center [694, 196] width 38 height 11
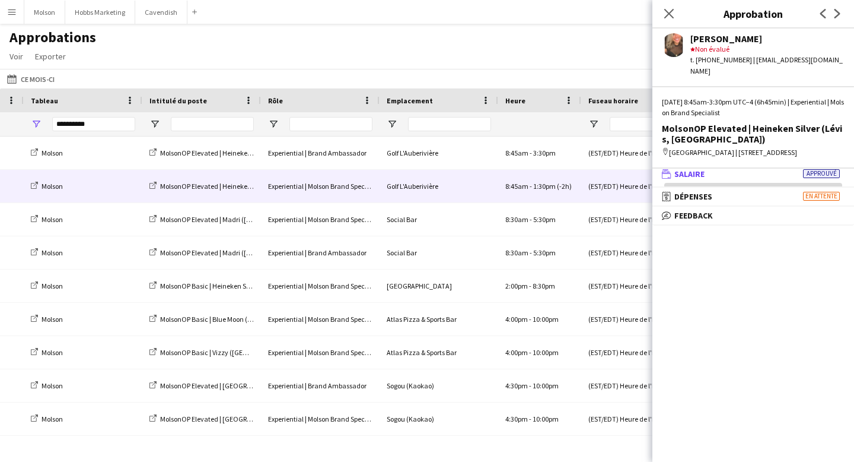
click at [688, 174] on span "Salaire" at bounding box center [690, 173] width 30 height 11
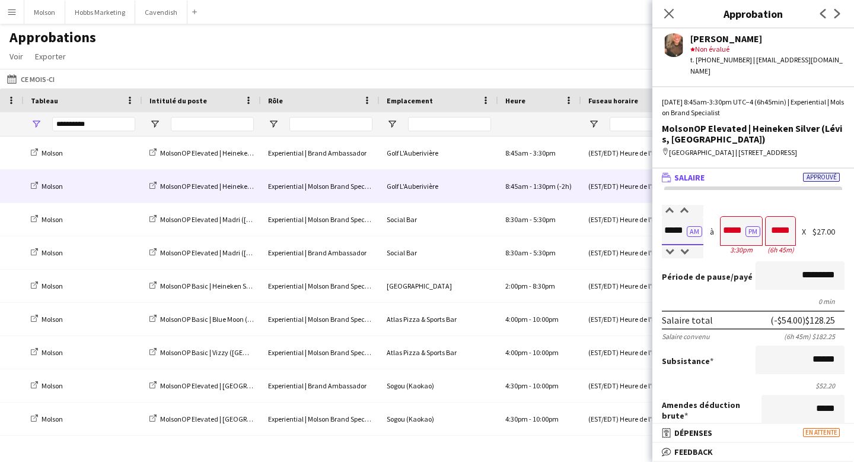
scroll to position [1, 0]
drag, startPoint x: 664, startPoint y: 230, endPoint x: 686, endPoint y: 231, distance: 21.4
click at [686, 231] on input "*****" at bounding box center [683, 231] width 42 height 28
drag, startPoint x: 724, startPoint y: 232, endPoint x: 744, endPoint y: 231, distance: 20.2
click at [744, 231] on input "*****" at bounding box center [742, 231] width 42 height 28
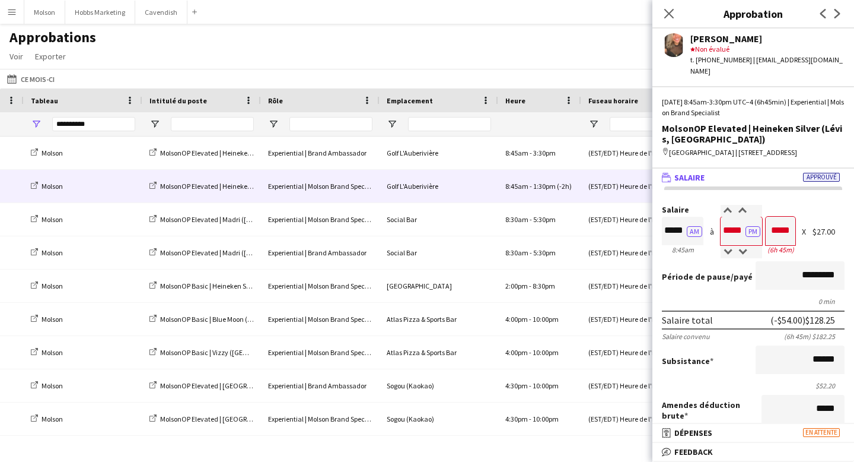
scroll to position [0, 0]
drag, startPoint x: 815, startPoint y: 232, endPoint x: 836, endPoint y: 232, distance: 21.4
click at [839, 232] on div "$27.00" at bounding box center [829, 231] width 32 height 9
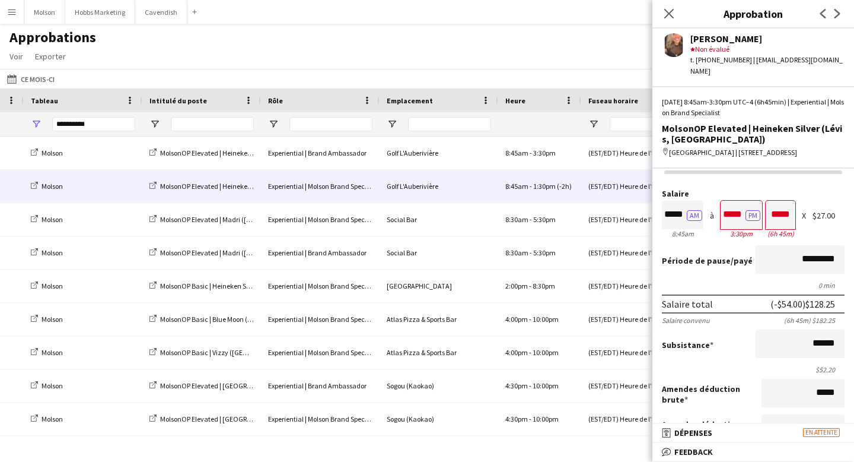
scroll to position [24, 0]
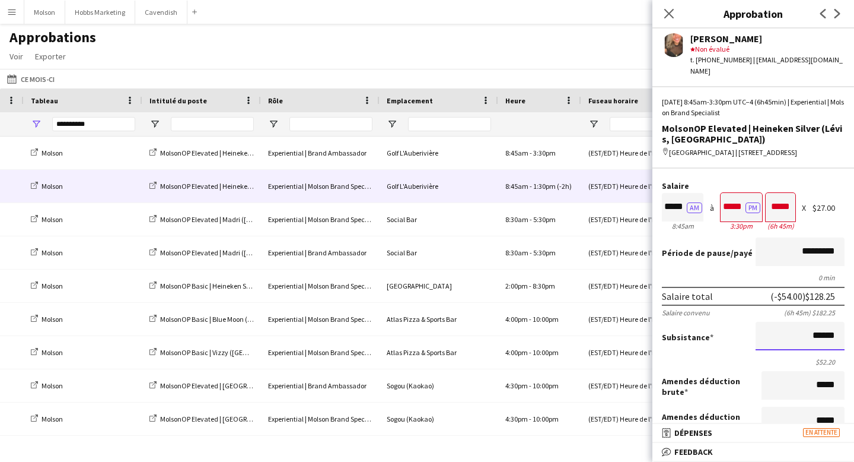
drag, startPoint x: 814, startPoint y: 332, endPoint x: 845, endPoint y: 332, distance: 31.4
click at [846, 332] on form "Salaire ***** AM 8:45am à ***** PM 3:30pm ***** (6h 45m) X $27.00 Période de pa…" at bounding box center [754, 377] width 202 height 390
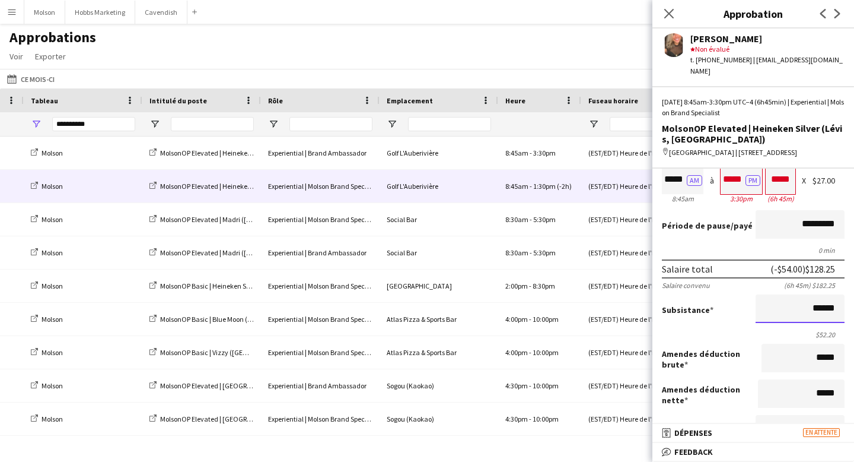
scroll to position [0, 0]
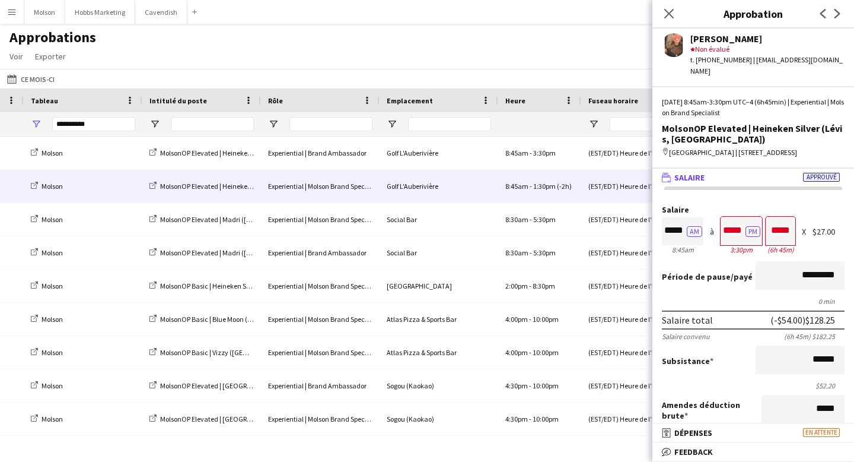
drag, startPoint x: 692, startPoint y: 39, endPoint x: 763, endPoint y: 39, distance: 71.2
click at [763, 39] on div "[PERSON_NAME]" at bounding box center [768, 38] width 154 height 11
drag, startPoint x: 677, startPoint y: 89, endPoint x: 695, endPoint y: 91, distance: 18.5
click at [695, 97] on div "dim., 28 sept. 2025 | 8:45am-3:30pm UTC−4 (6h45min) | Experiential | Molson Bra…" at bounding box center [753, 107] width 183 height 21
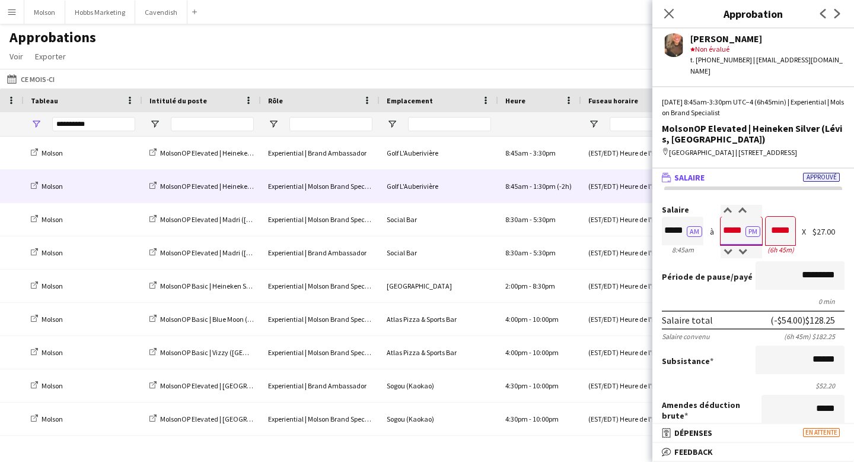
drag, startPoint x: 724, startPoint y: 232, endPoint x: 744, endPoint y: 231, distance: 19.6
click at [744, 231] on input "*****" at bounding box center [742, 231] width 42 height 28
drag, startPoint x: 693, startPoint y: 39, endPoint x: 720, endPoint y: 40, distance: 27.3
click at [721, 40] on div "[PERSON_NAME]" at bounding box center [768, 38] width 154 height 11
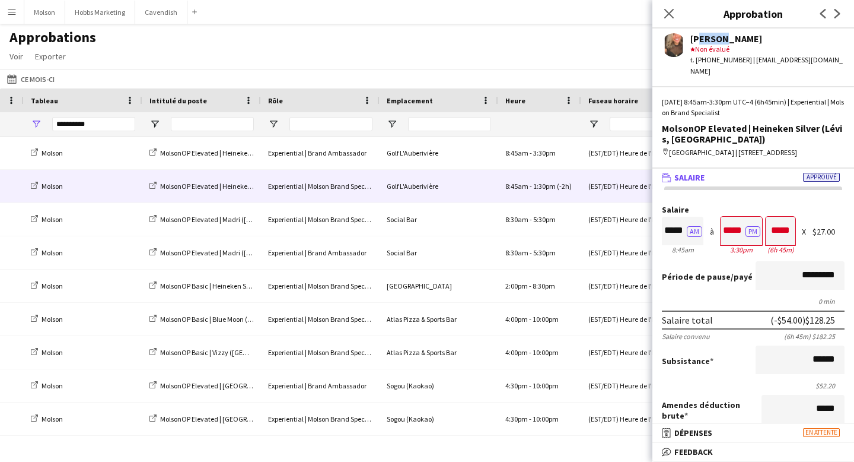
click at [720, 40] on div "[PERSON_NAME]" at bounding box center [768, 38] width 154 height 11
drag, startPoint x: 691, startPoint y: 38, endPoint x: 733, endPoint y: 41, distance: 42.2
click at [733, 41] on div "[PERSON_NAME]" at bounding box center [768, 38] width 154 height 11
drag, startPoint x: 680, startPoint y: 93, endPoint x: 696, endPoint y: 93, distance: 16.0
click at [696, 97] on div "dim., 28 sept. 2025 | 8:45am-3:30pm UTC−4 (6h45min) | Experiential | Molson Bra…" at bounding box center [753, 107] width 183 height 21
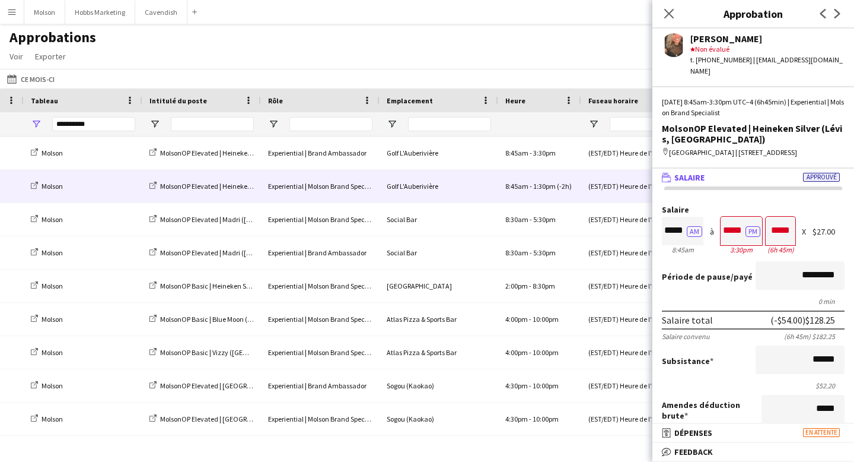
click at [716, 175] on mat-panel-title "wallet Salaire Approuvé" at bounding box center [751, 177] width 197 height 11
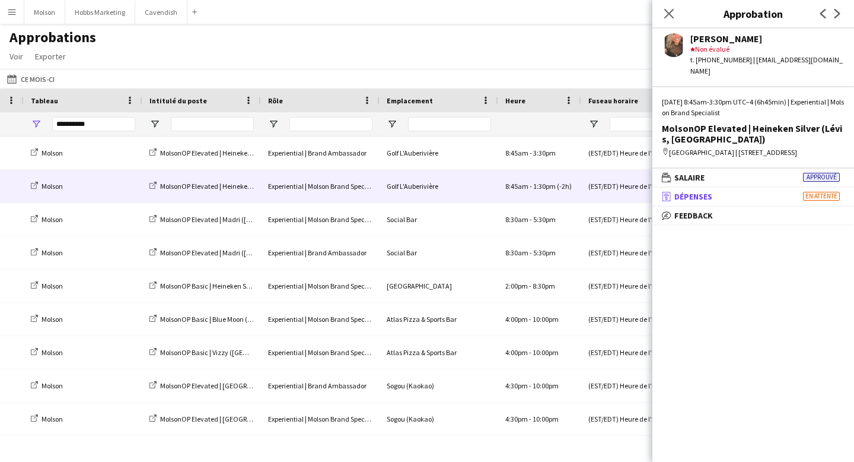
click at [732, 199] on mat-panel-title "receipt Dépenses En attente" at bounding box center [751, 196] width 197 height 11
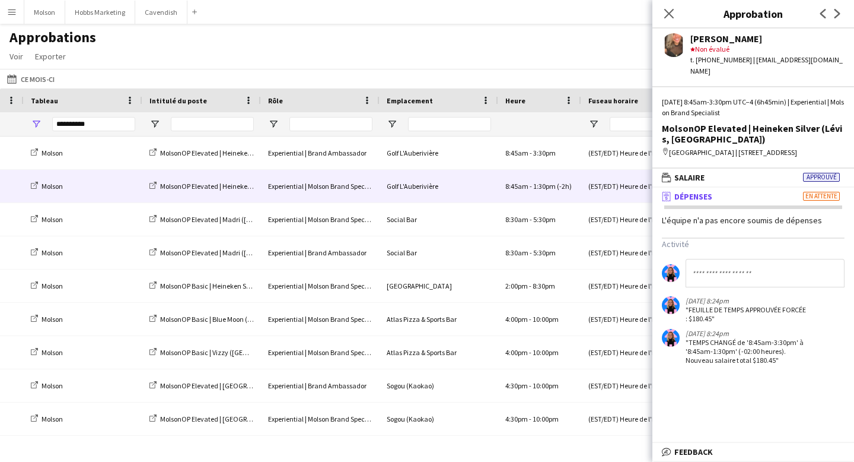
click at [701, 194] on span "Dépenses" at bounding box center [694, 196] width 38 height 11
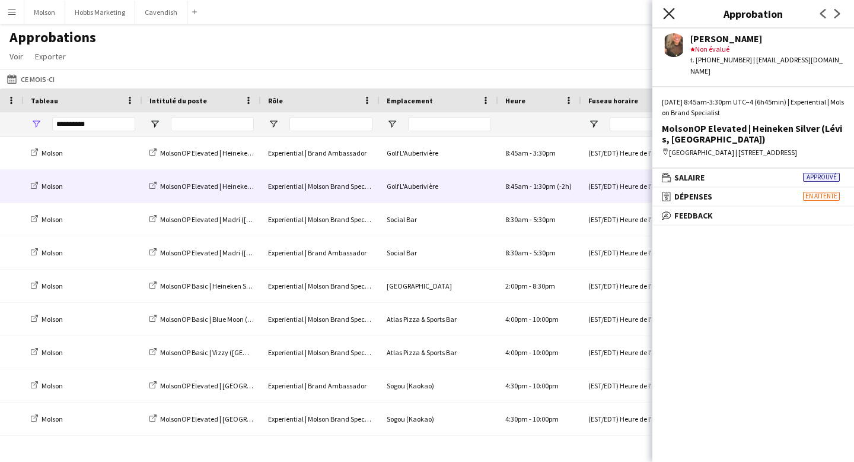
click at [666, 16] on icon at bounding box center [668, 13] width 11 height 11
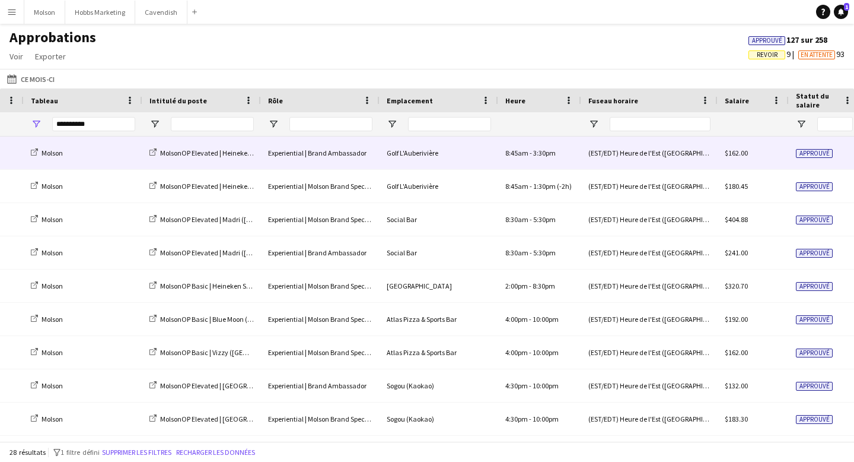
click at [390, 154] on div "Golf L'Auberivière" at bounding box center [439, 152] width 119 height 33
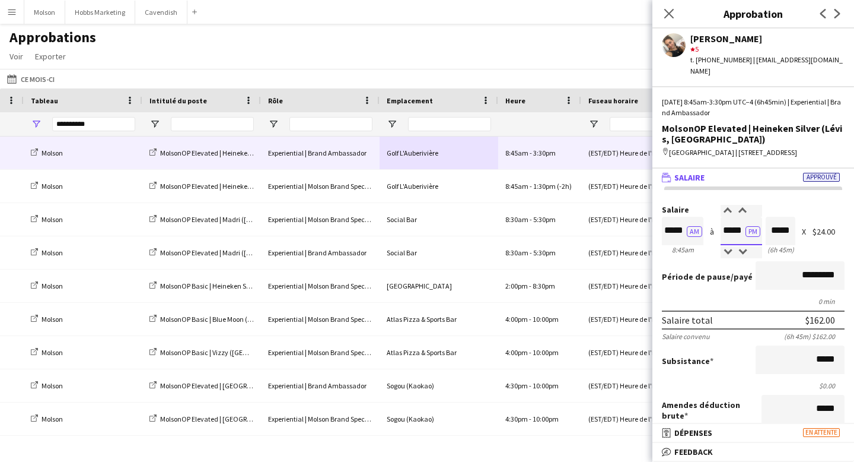
click at [727, 235] on input "*****" at bounding box center [742, 231] width 42 height 28
type input "*****"
click at [726, 252] on div at bounding box center [728, 252] width 15 height 12
type input "*****"
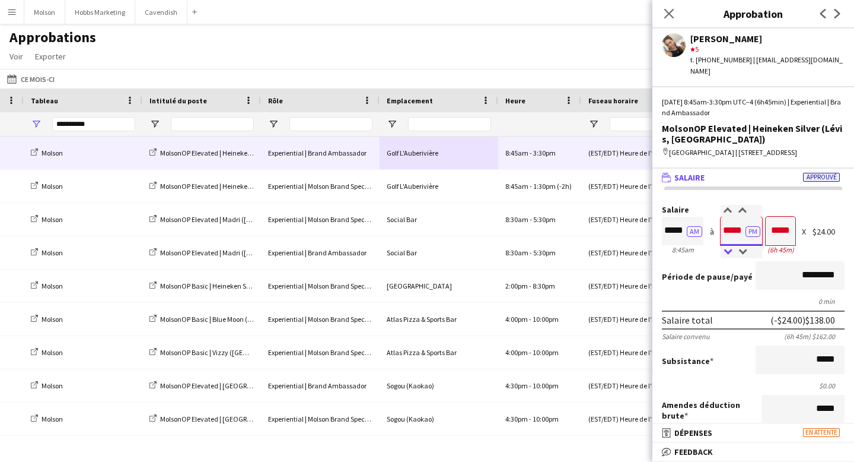
type input "*****"
click at [726, 252] on div at bounding box center [728, 252] width 15 height 12
click at [816, 249] on div "Salaire ***** AM 8:45am à ***** PM 3:30pm ***** (6h 45m) X $24.00" at bounding box center [753, 230] width 183 height 51
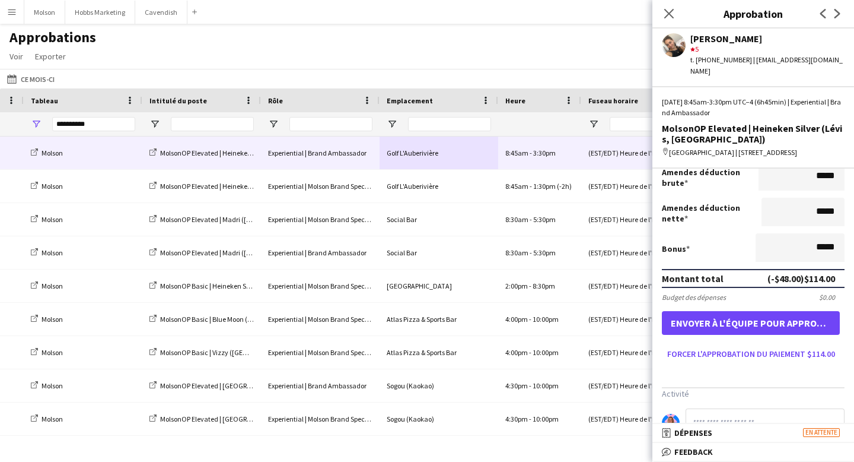
scroll to position [240, 0]
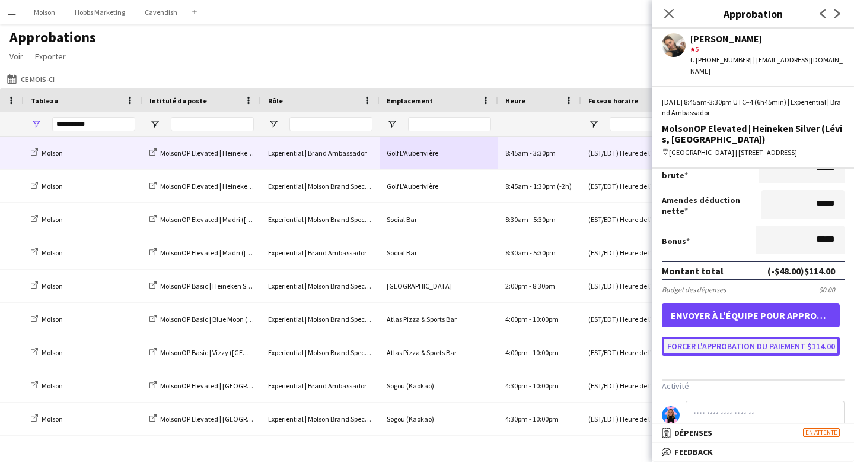
click at [747, 345] on button "Forcer l'approbation du paiement $114.00" at bounding box center [751, 345] width 178 height 19
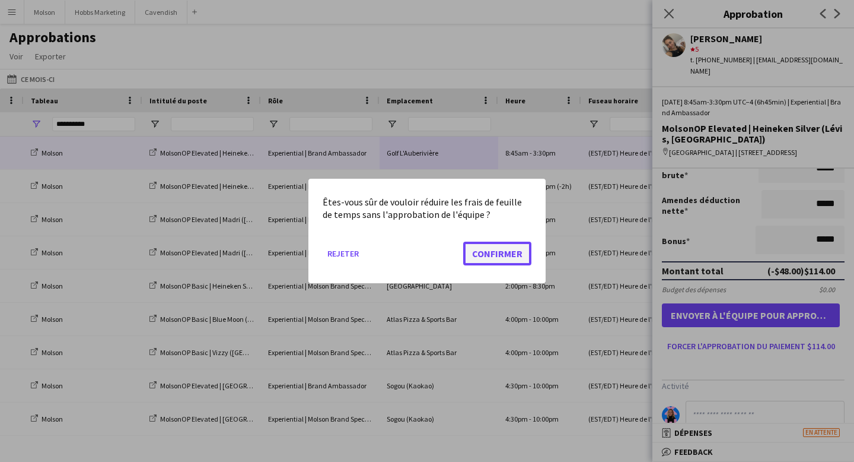
click at [501, 254] on button "Confirmer" at bounding box center [497, 253] width 68 height 24
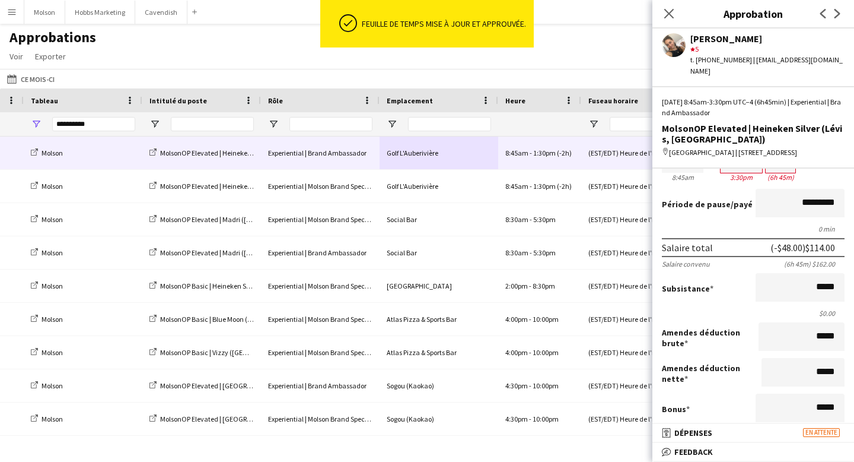
scroll to position [0, 0]
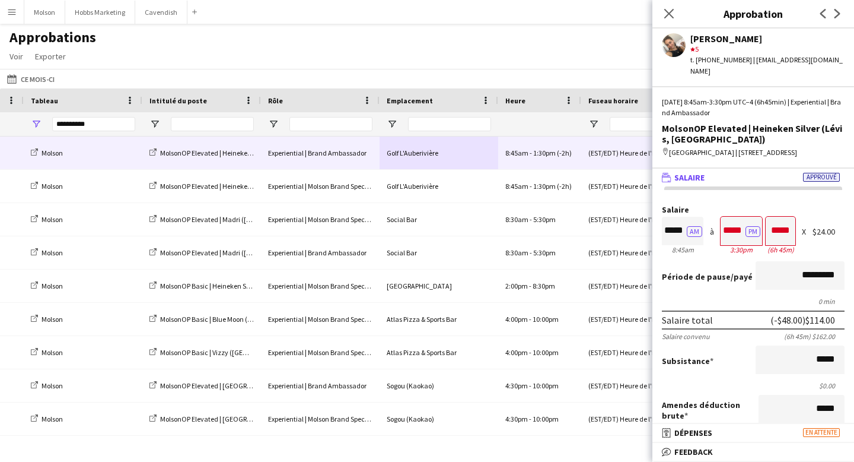
drag, startPoint x: 693, startPoint y: 42, endPoint x: 764, endPoint y: 43, distance: 71.2
click at [764, 43] on div "[PERSON_NAME]" at bounding box center [768, 38] width 154 height 11
click at [753, 43] on div "[PERSON_NAME]" at bounding box center [768, 38] width 154 height 11
drag, startPoint x: 693, startPoint y: 41, endPoint x: 768, endPoint y: 37, distance: 75.4
click at [768, 37] on div "[PERSON_NAME]" at bounding box center [768, 38] width 154 height 11
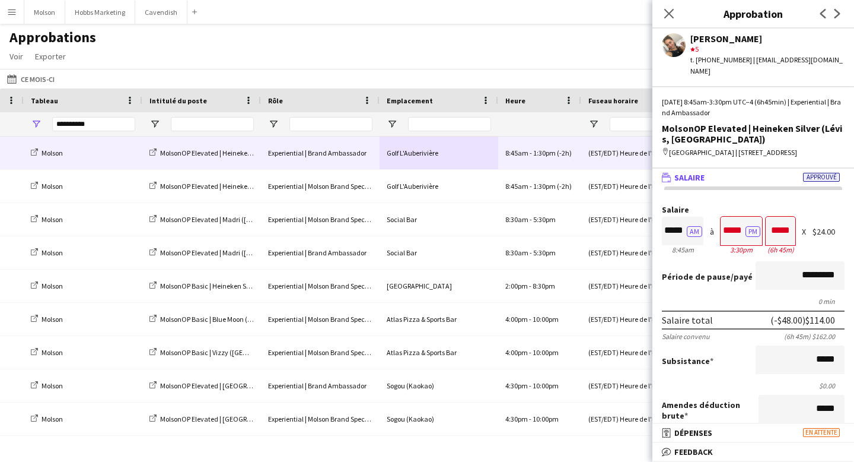
click at [763, 37] on div "[PERSON_NAME]" at bounding box center [768, 38] width 154 height 11
drag, startPoint x: 691, startPoint y: 41, endPoint x: 772, endPoint y: 37, distance: 81.4
click at [772, 37] on div "[PERSON_NAME]" at bounding box center [768, 38] width 154 height 11
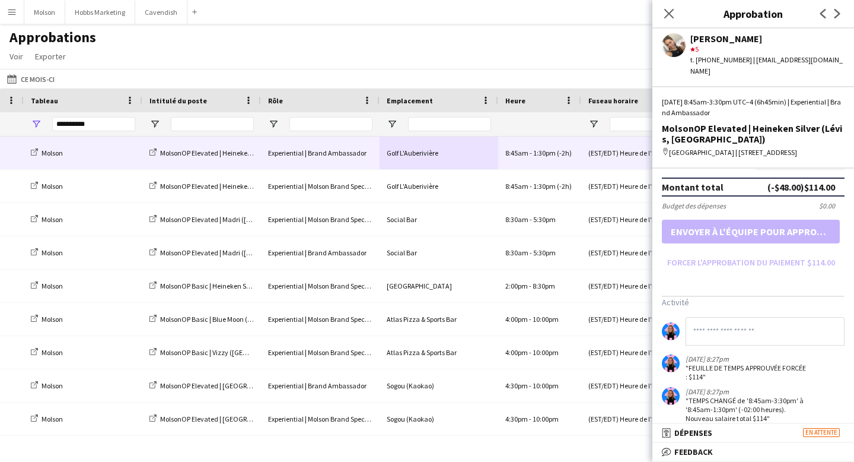
scroll to position [339, 0]
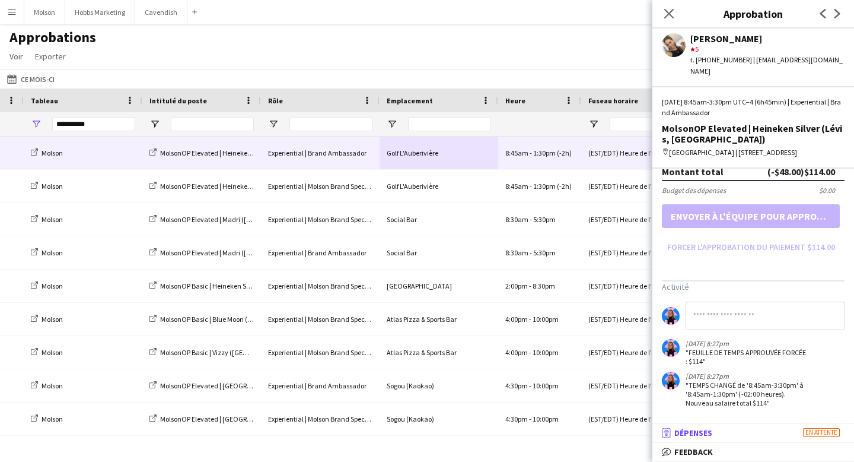
click at [770, 433] on mat-panel-title "receipt Dépenses En attente" at bounding box center [751, 432] width 197 height 11
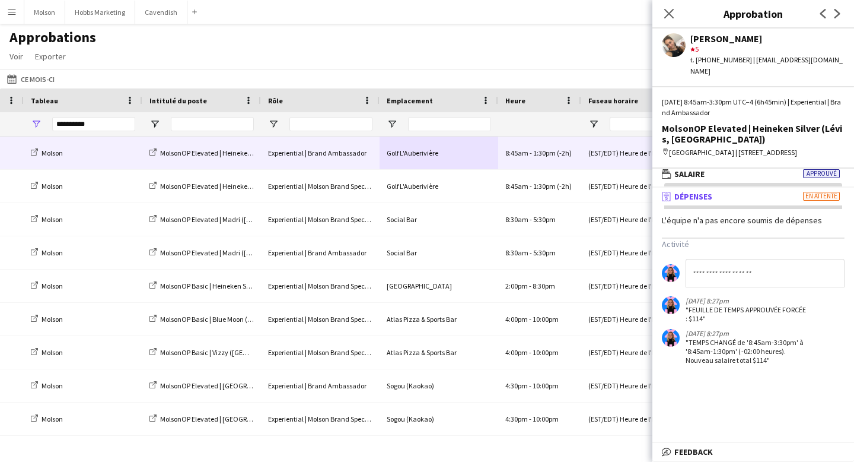
click at [700, 198] on span "Dépenses" at bounding box center [694, 196] width 38 height 11
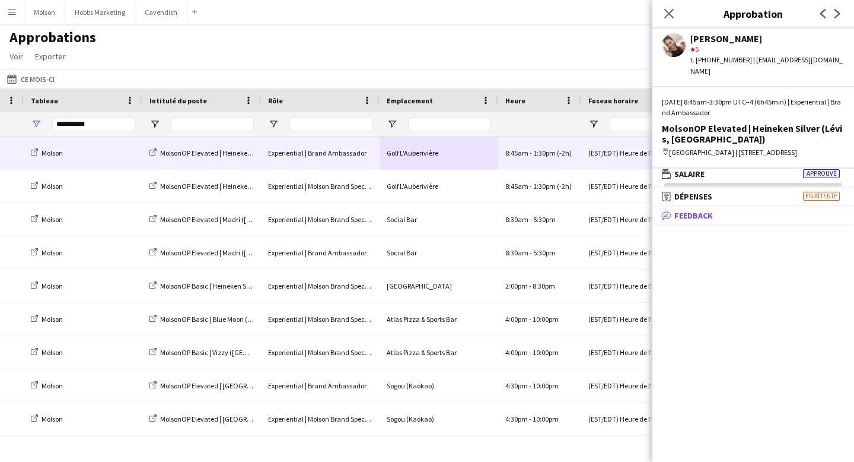
click at [696, 219] on span "Feedback" at bounding box center [694, 215] width 39 height 11
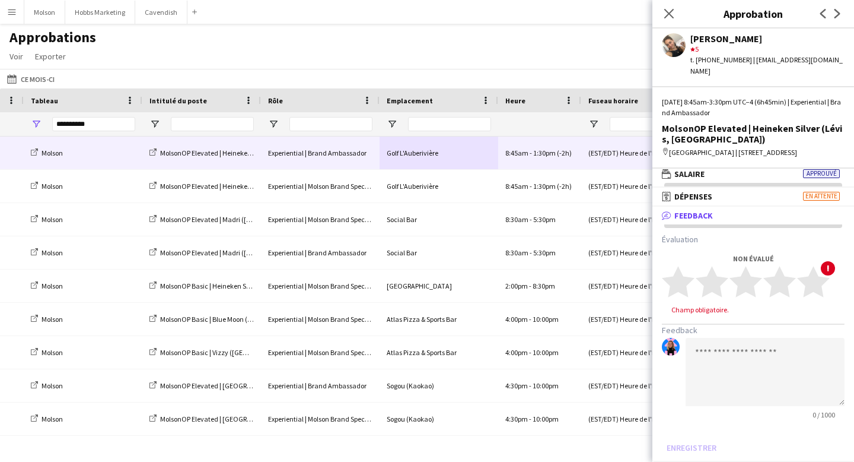
click at [696, 219] on span "Feedback" at bounding box center [694, 215] width 39 height 11
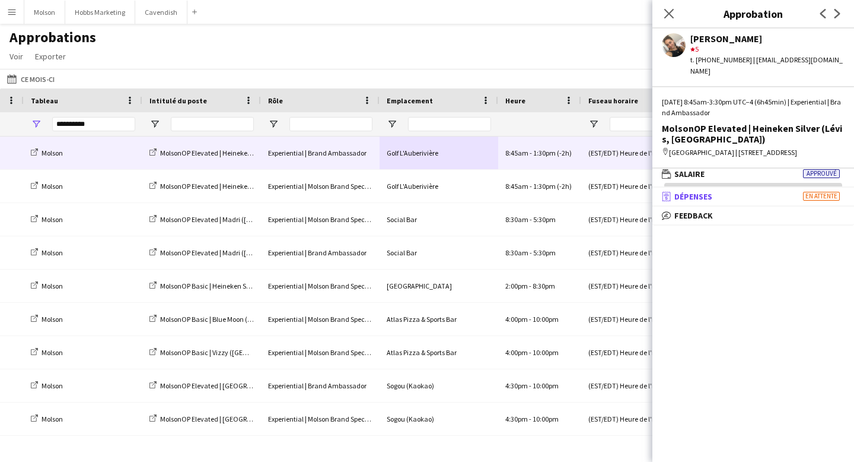
click at [691, 199] on span "Dépenses" at bounding box center [694, 196] width 38 height 11
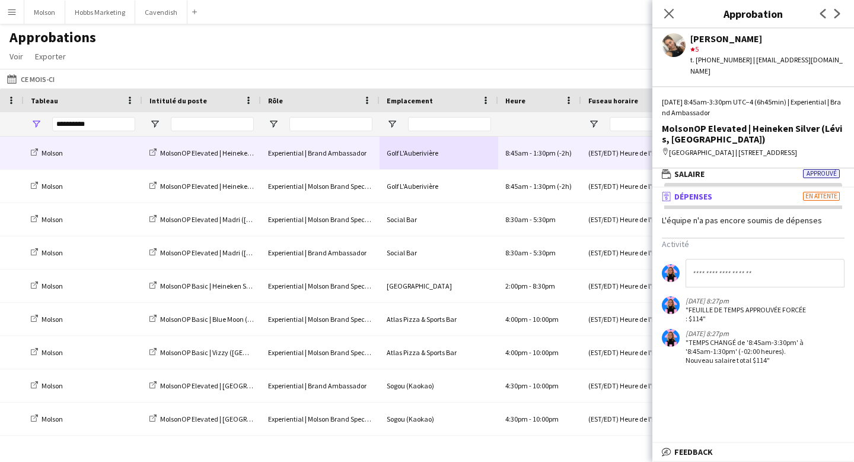
click at [691, 199] on span "Dépenses" at bounding box center [694, 196] width 38 height 11
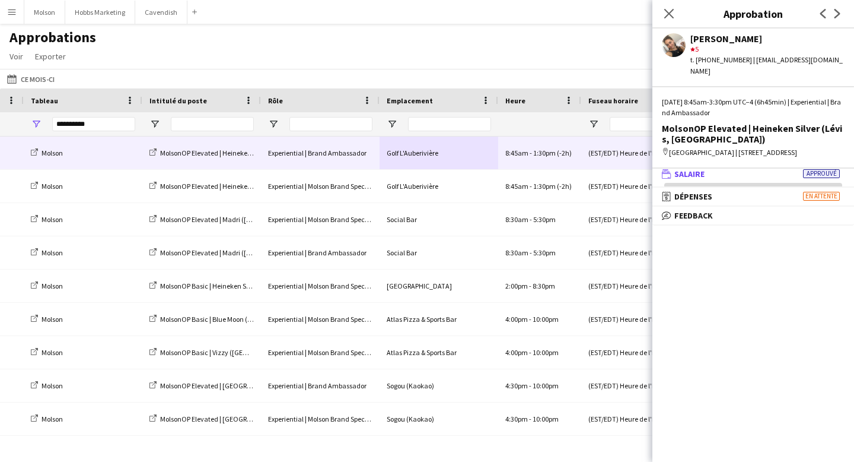
click at [696, 174] on span "Salaire" at bounding box center [690, 173] width 30 height 11
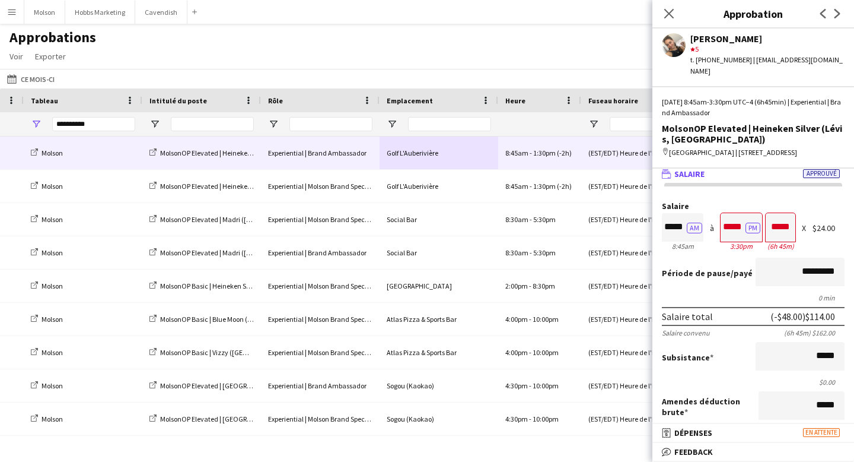
scroll to position [0, 0]
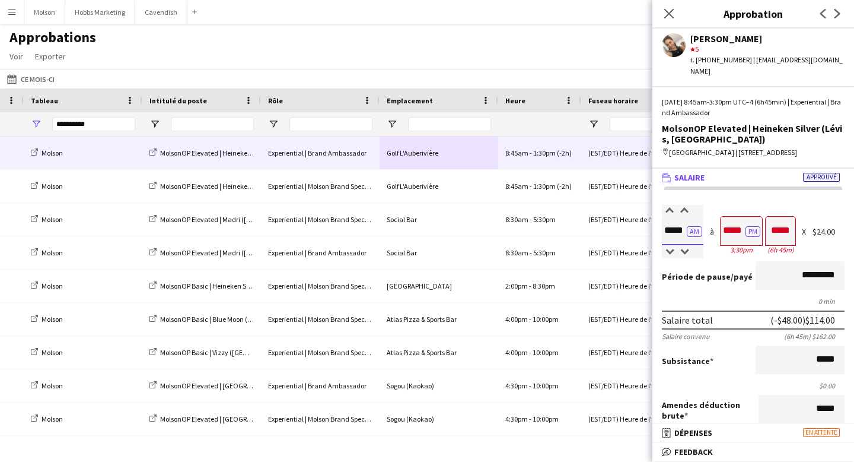
drag, startPoint x: 668, startPoint y: 228, endPoint x: 684, endPoint y: 228, distance: 16.0
click at [684, 228] on input "*****" at bounding box center [683, 231] width 42 height 28
drag, startPoint x: 726, startPoint y: 229, endPoint x: 741, endPoint y: 229, distance: 15.4
click at [741, 229] on input "*****" at bounding box center [742, 231] width 42 height 28
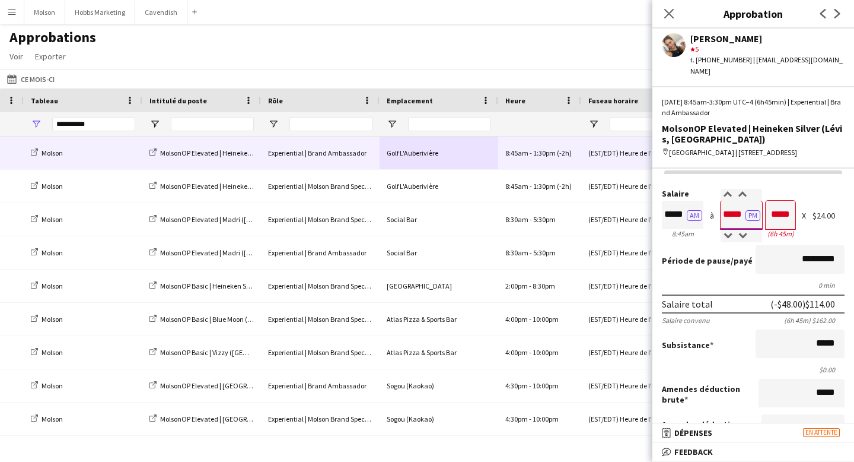
scroll to position [30, 0]
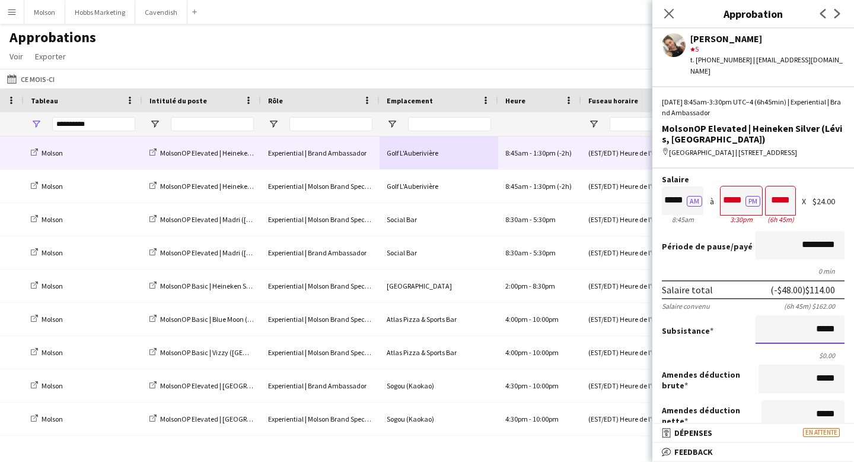
drag, startPoint x: 813, startPoint y: 329, endPoint x: 836, endPoint y: 329, distance: 23.1
click at [837, 329] on input "*****" at bounding box center [800, 329] width 89 height 28
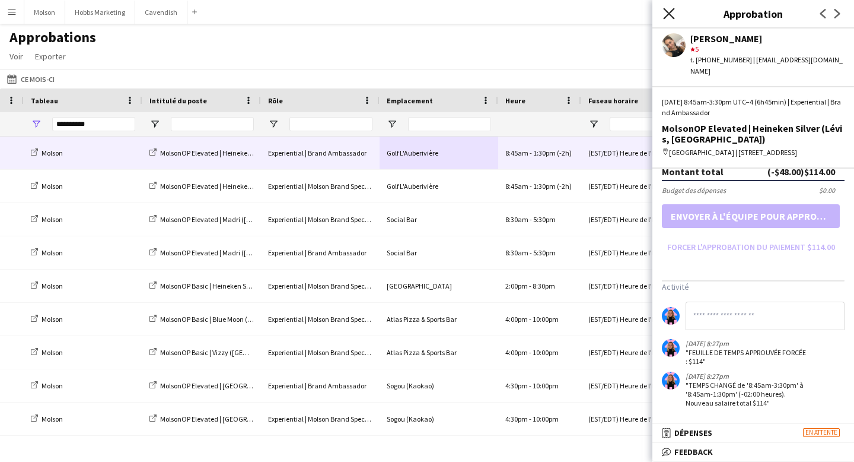
scroll to position [0, 0]
click at [665, 14] on icon "Fermer le pop-in" at bounding box center [668, 13] width 11 height 11
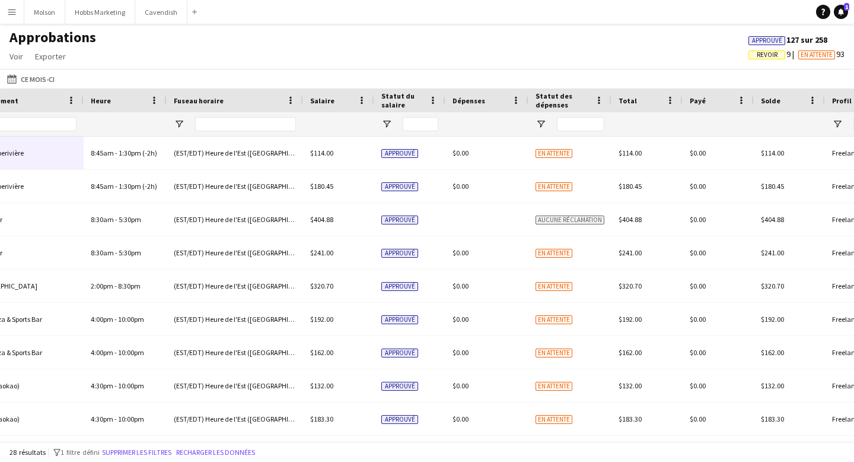
scroll to position [0, 971]
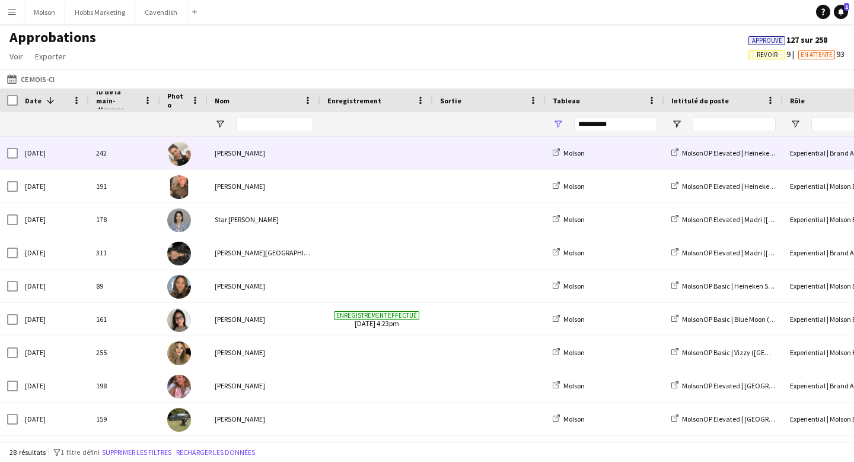
click at [259, 155] on div "[PERSON_NAME]" at bounding box center [264, 152] width 113 height 33
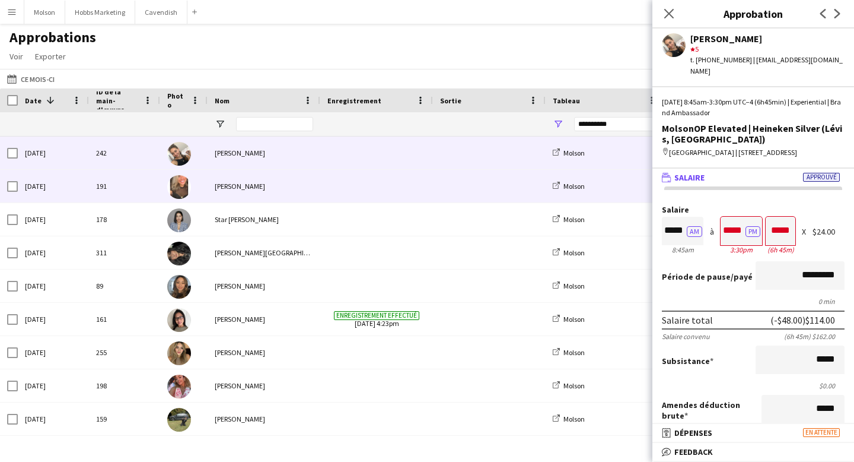
click at [258, 192] on div "[PERSON_NAME]" at bounding box center [264, 186] width 113 height 33
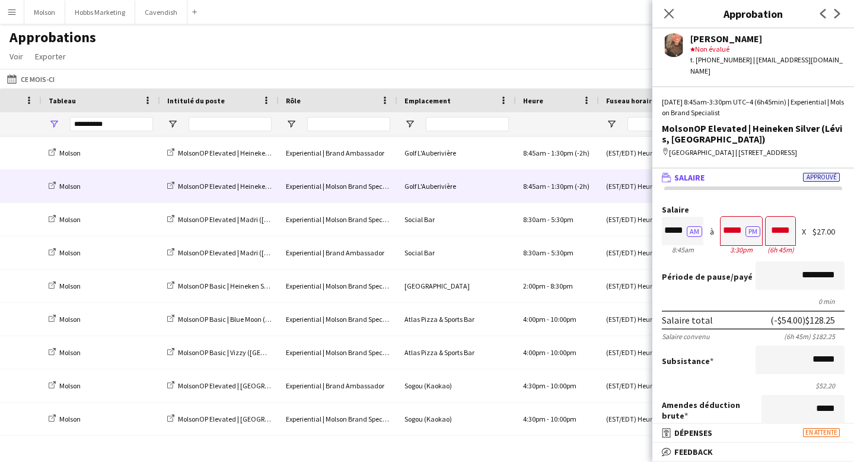
scroll to position [1, 0]
click at [782, 283] on input "*********" at bounding box center [800, 275] width 89 height 28
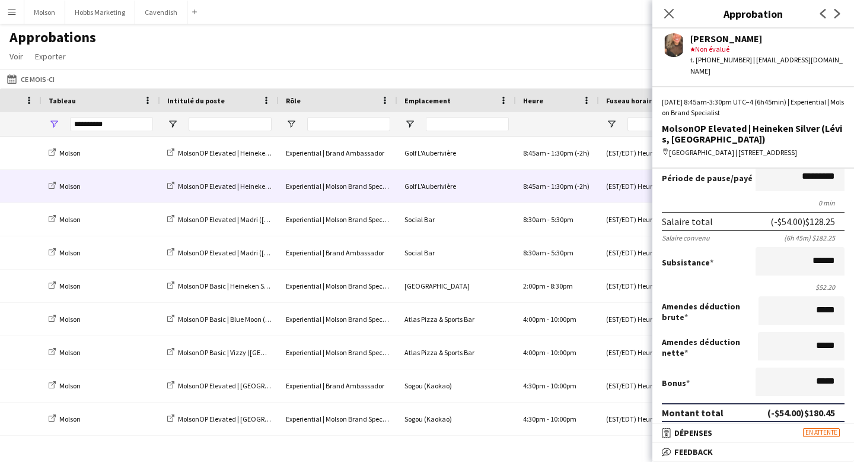
scroll to position [0, 0]
click at [754, 351] on label "Amendes déduction nette" at bounding box center [710, 346] width 96 height 21
click at [731, 371] on div "Bonus *****" at bounding box center [753, 382] width 183 height 31
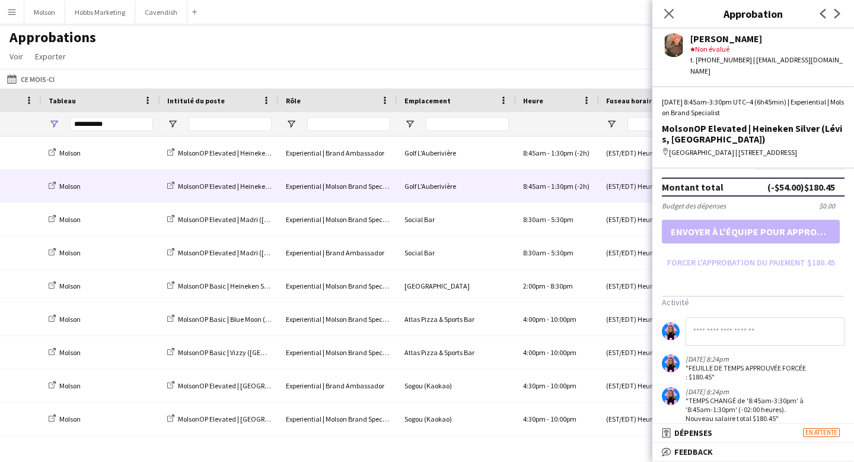
scroll to position [339, 0]
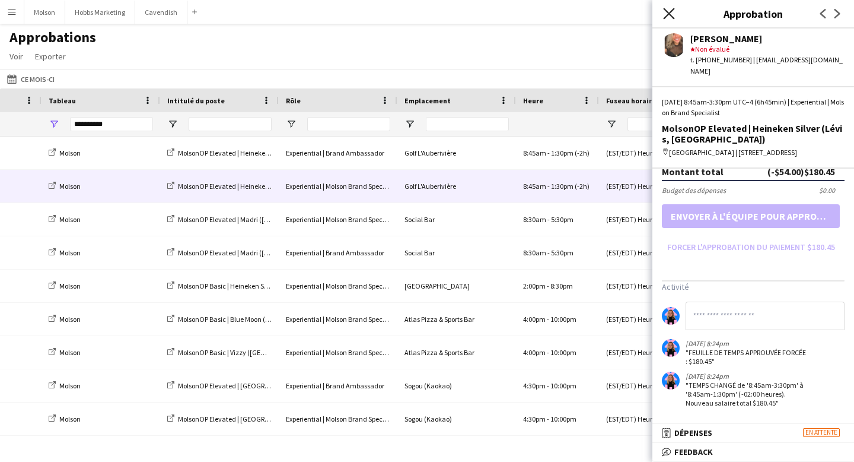
click at [666, 12] on icon "Fermer le pop-in" at bounding box center [668, 13] width 11 height 11
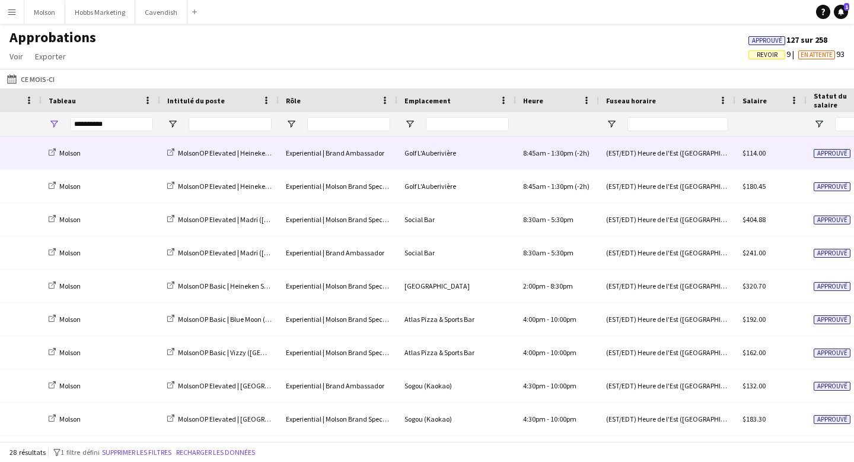
click at [505, 152] on div "Golf L'Auberivière" at bounding box center [456, 152] width 119 height 33
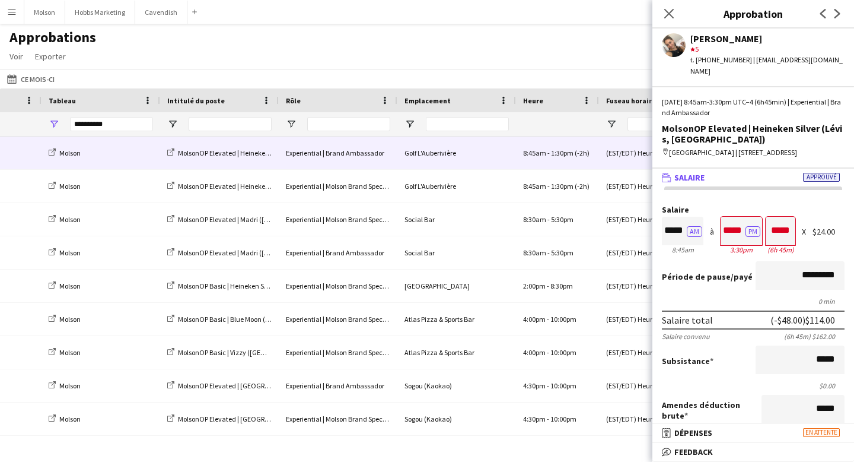
scroll to position [1, 0]
click at [776, 346] on input "*****" at bounding box center [800, 359] width 89 height 28
click at [728, 352] on div "Subsistance *****" at bounding box center [753, 360] width 183 height 31
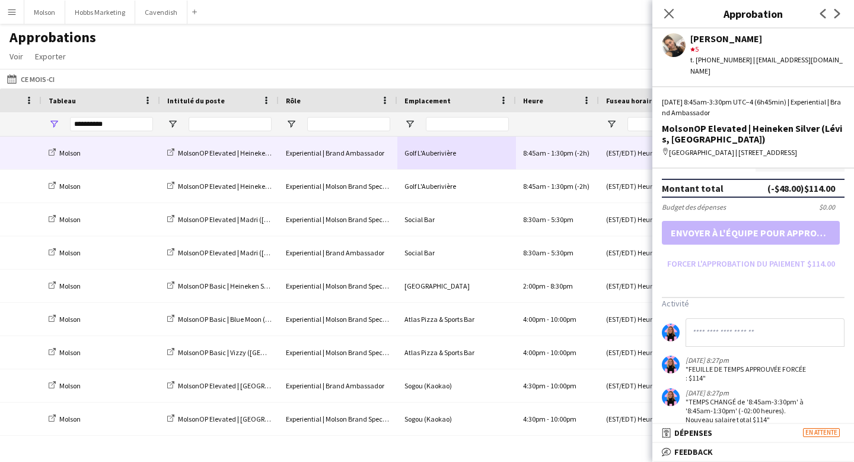
scroll to position [339, 0]
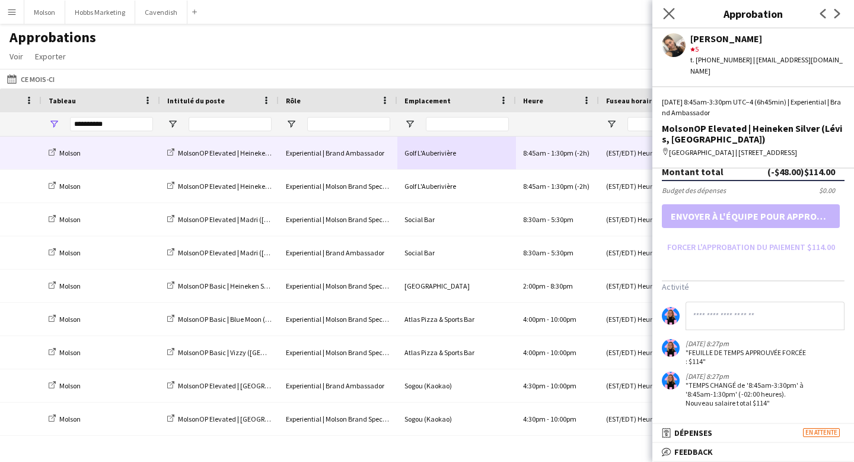
click at [673, 7] on app-icon "Fermer le pop-in" at bounding box center [669, 13] width 17 height 17
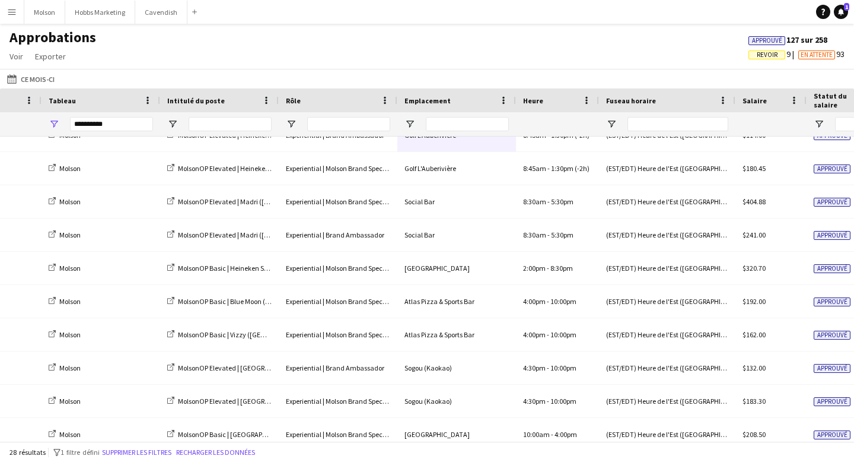
scroll to position [0, 0]
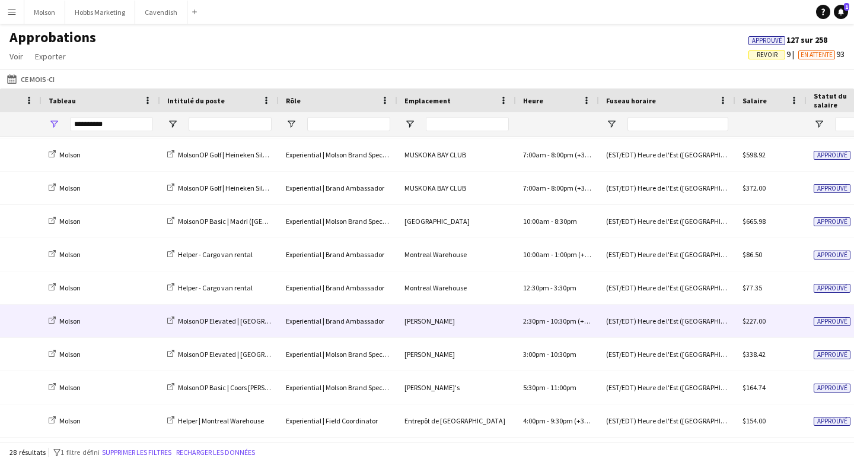
scroll to position [433, 0]
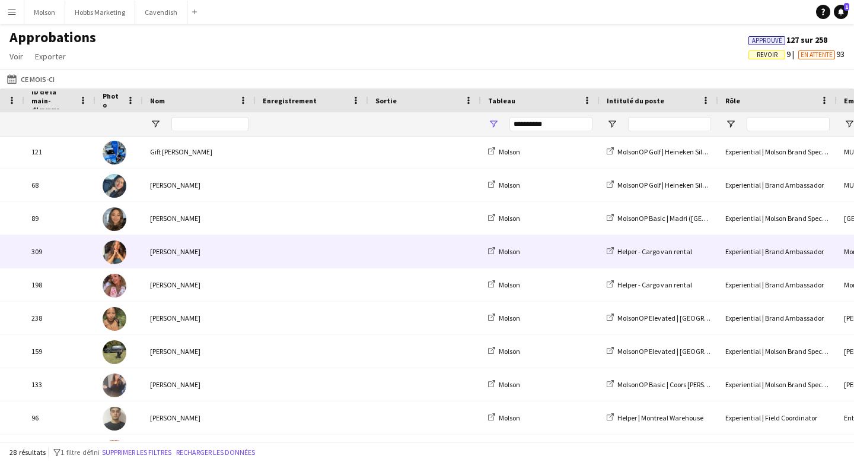
click at [335, 251] on span at bounding box center [312, 251] width 98 height 33
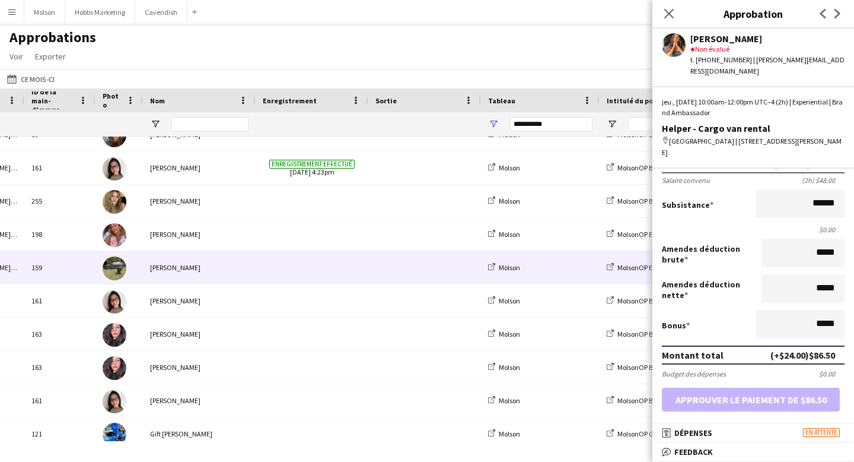
scroll to position [57, 0]
